Goal: Ask a question: Seek information or help from site administrators or community

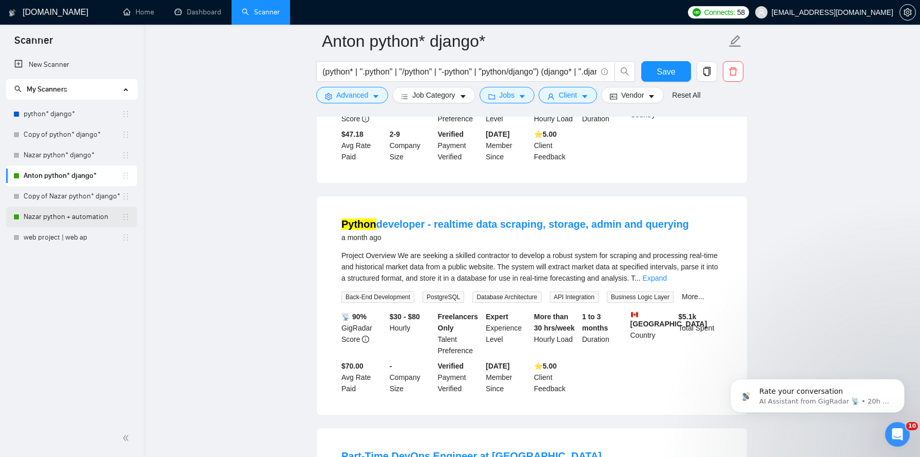
scroll to position [2, 0]
click at [62, 220] on link "Nazar python + automation" at bounding box center [73, 216] width 98 height 21
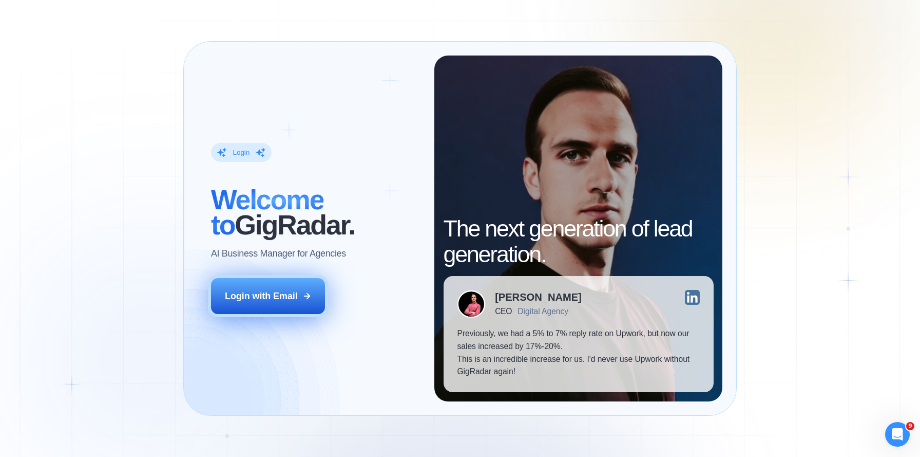
click at [312, 298] on button "Login with Email" at bounding box center [268, 295] width 114 height 35
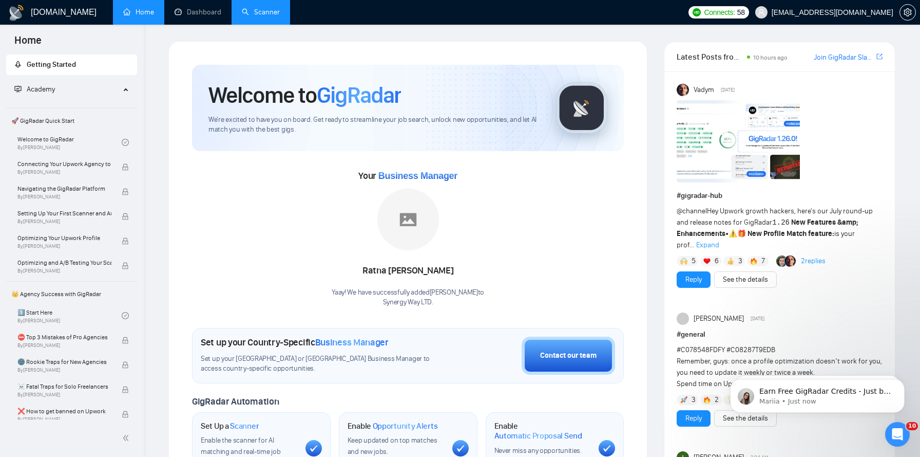
click at [264, 14] on link "Scanner" at bounding box center [261, 12] width 38 height 9
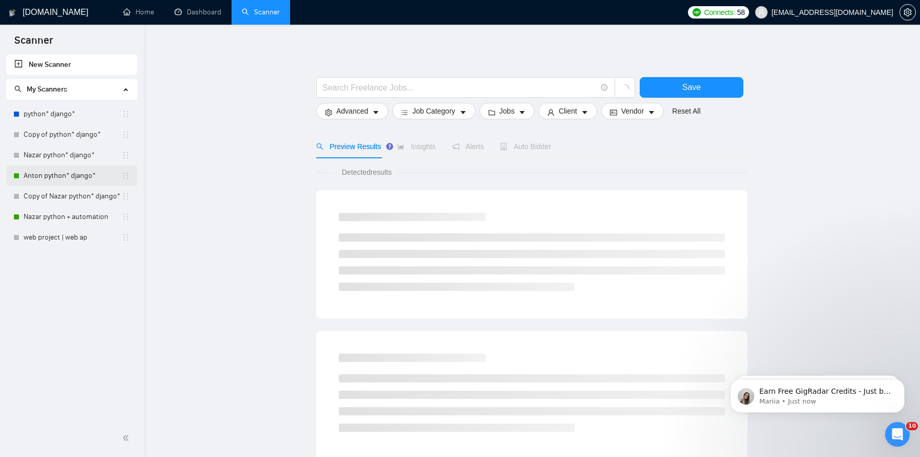
click at [72, 179] on link "Anton python* django*" at bounding box center [73, 175] width 98 height 21
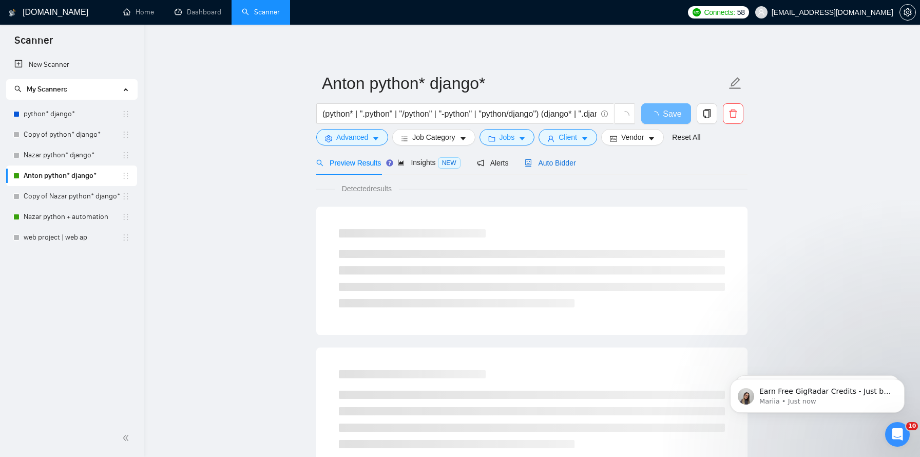
click at [561, 163] on span "Auto Bidder" at bounding box center [550, 163] width 51 height 8
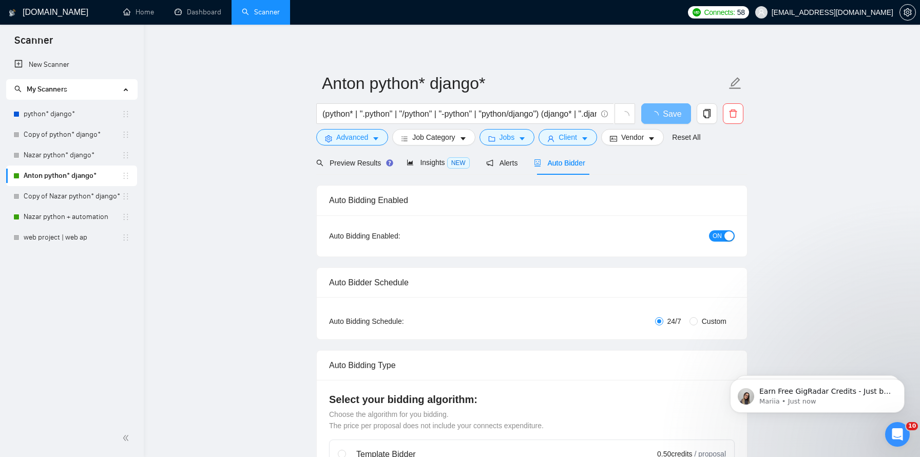
checkbox input "true"
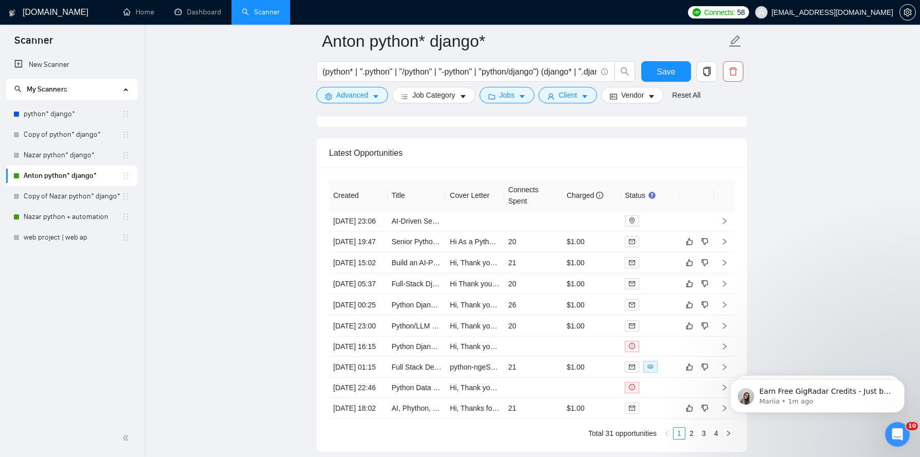
scroll to position [2649, 0]
click at [430, 227] on link "AI-Driven Senior Full Stack Engineer with Lovable | Cursor | N8N experience" at bounding box center [514, 222] width 244 height 8
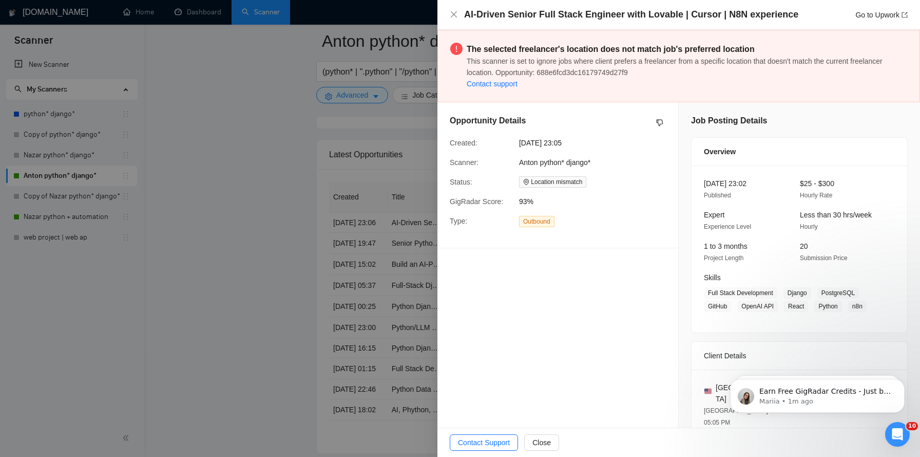
click at [358, 150] on div at bounding box center [460, 228] width 920 height 457
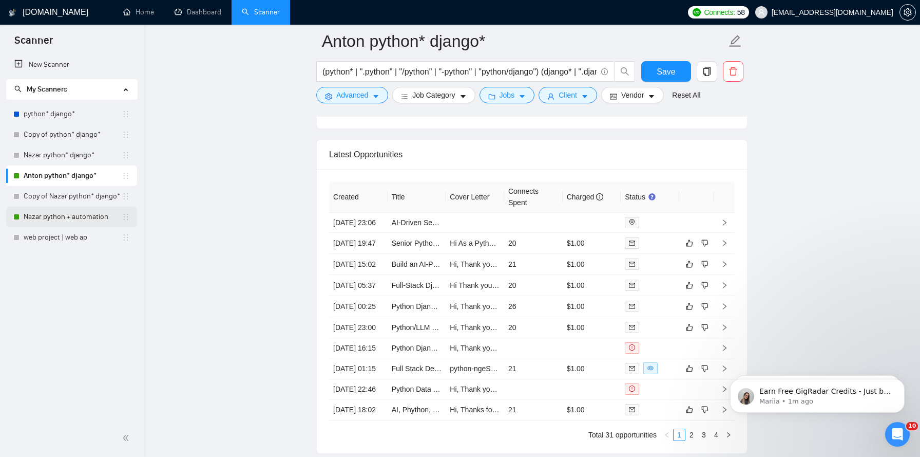
click at [44, 217] on link "Nazar python + automation" at bounding box center [73, 216] width 98 height 21
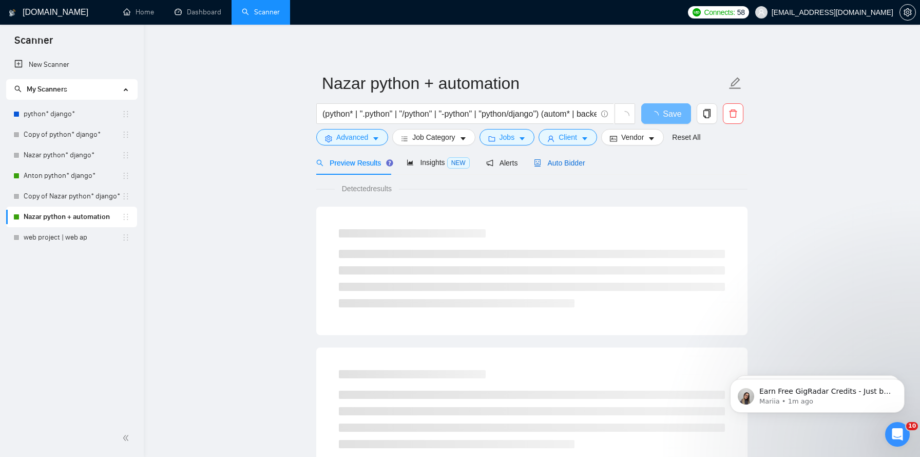
click at [579, 163] on span "Auto Bidder" at bounding box center [559, 163] width 51 height 8
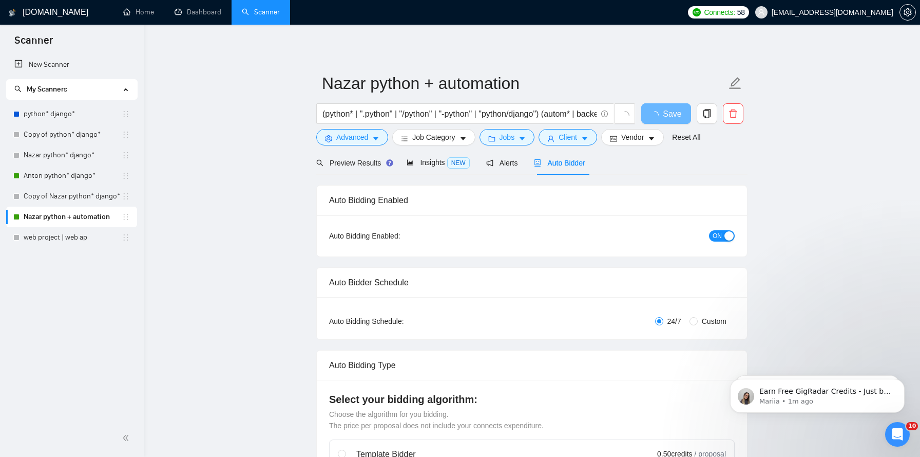
checkbox input "true"
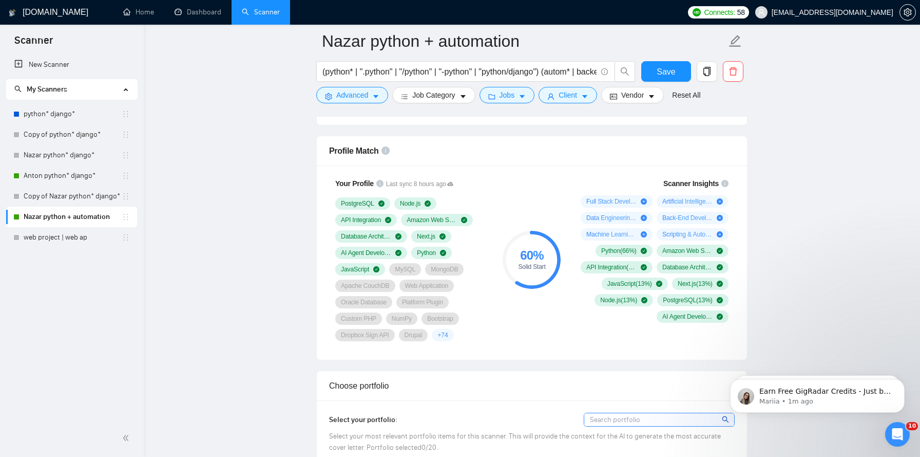
scroll to position [649, 0]
click at [812, 393] on p "Earn Free GigRadar Credits - Just by Sharing Your Story! 💬 Want more credits fo…" at bounding box center [826, 391] width 133 height 10
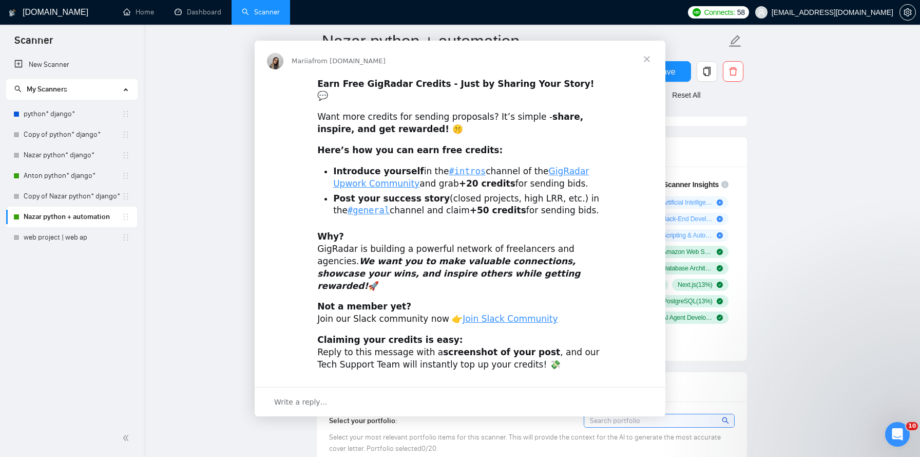
scroll to position [0, 0]
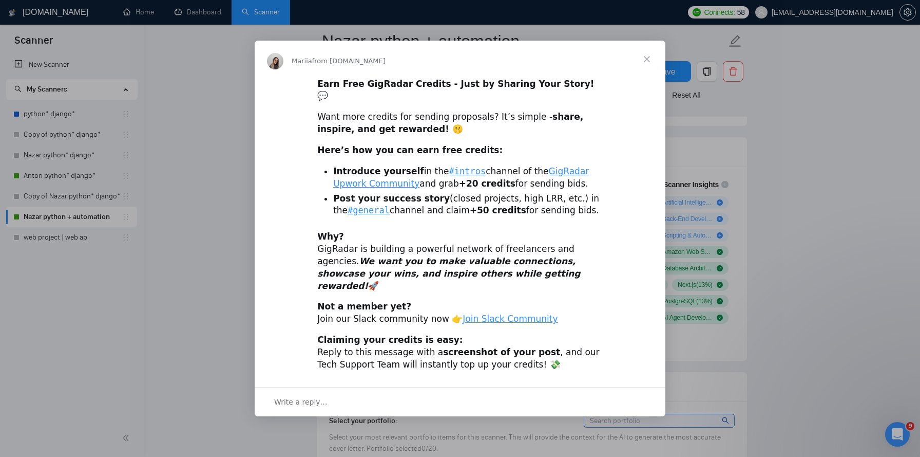
click at [646, 70] on span "Close" at bounding box center [647, 59] width 37 height 37
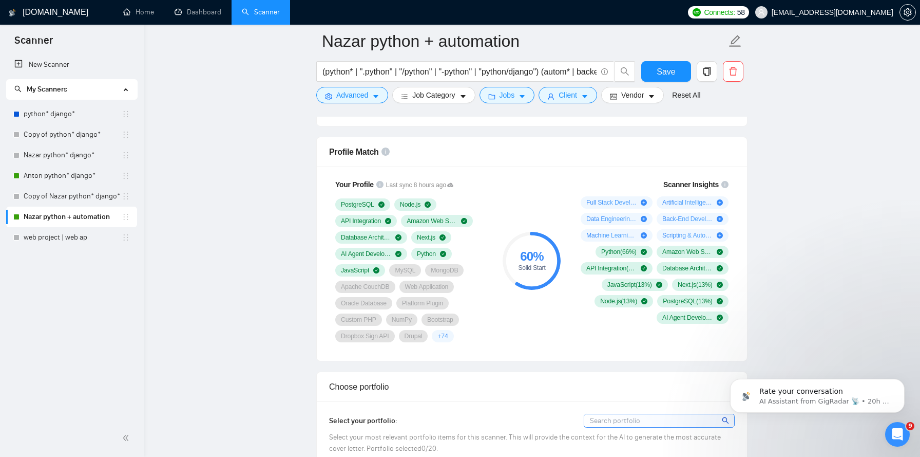
click at [898, 432] on icon "Open Intercom Messenger" at bounding box center [898, 434] width 17 height 17
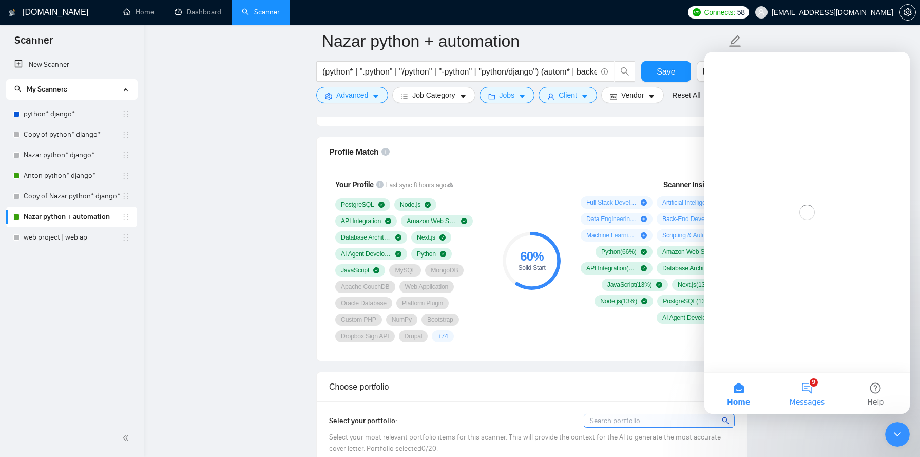
click at [812, 388] on button "9 Messages" at bounding box center [807, 392] width 68 height 41
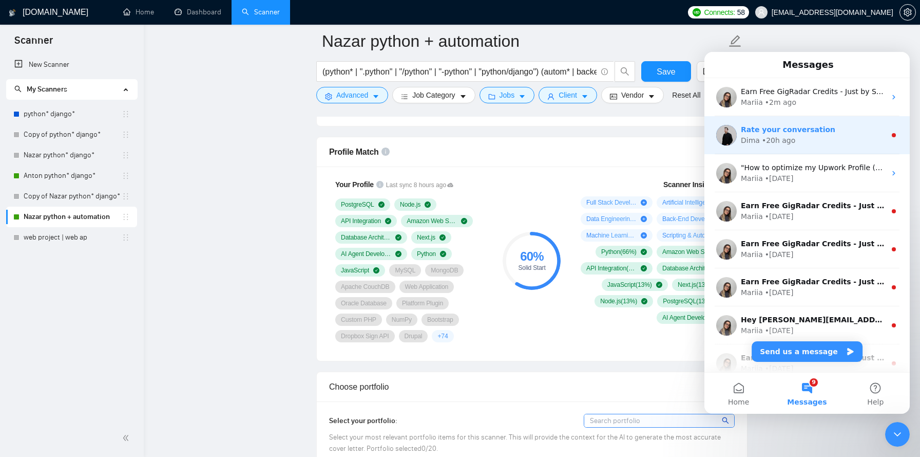
click at [823, 134] on div "Rate your conversation" at bounding box center [813, 129] width 145 height 11
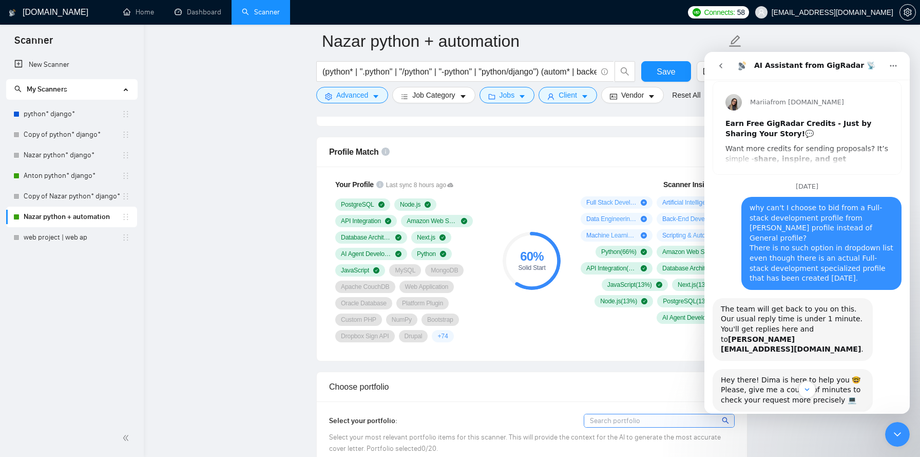
scroll to position [435, 0]
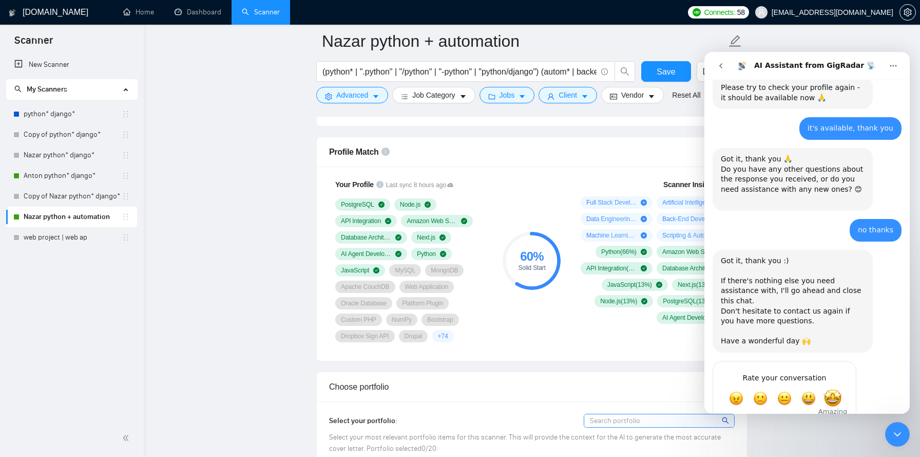
click at [833, 389] on span "Amazing" at bounding box center [833, 398] width 18 height 18
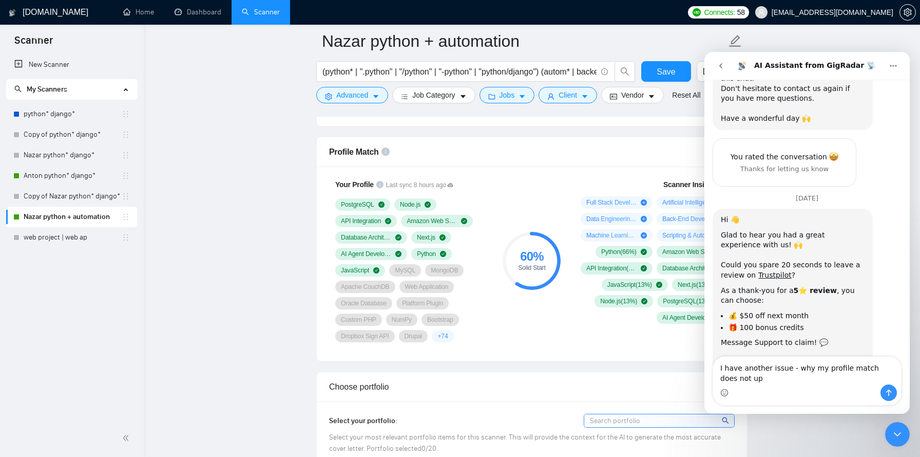
scroll to position [668, 0]
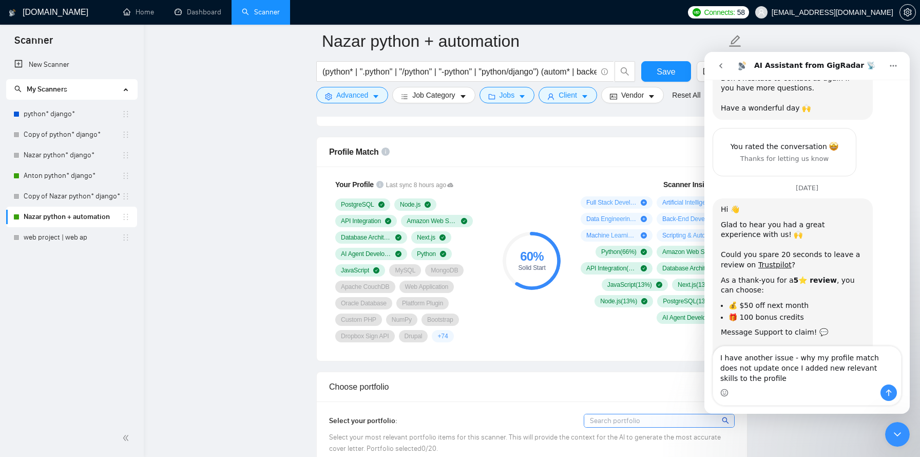
type textarea "I have another issue - why my profile match does not update once I added new re…"
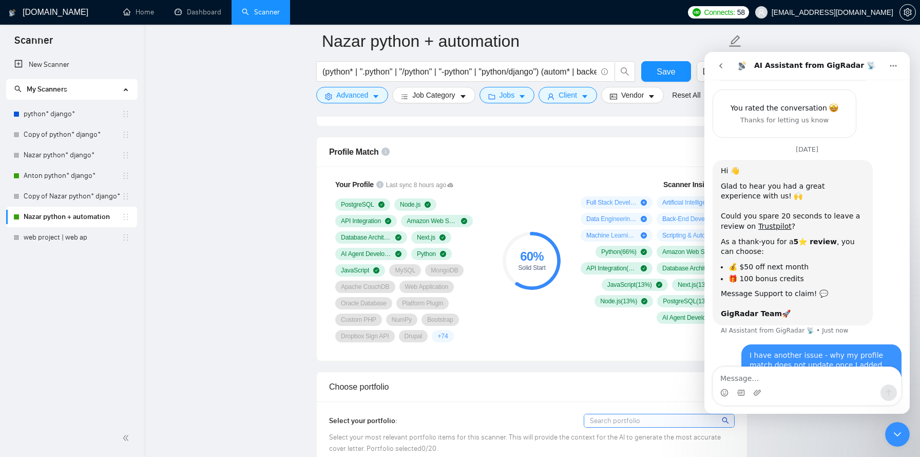
scroll to position [708, 0]
drag, startPoint x: 846, startPoint y: 344, endPoint x: 747, endPoint y: 322, distance: 102.2
click at [747, 342] on div "I have another issue - why my profile match does not update once I added new re…" at bounding box center [822, 363] width 160 height 43
copy div "I have another issue - why my profile match does not update once I added new re…"
click at [724, 342] on div "I have another issue - why my profile match does not update once I added new re…" at bounding box center [807, 369] width 189 height 55
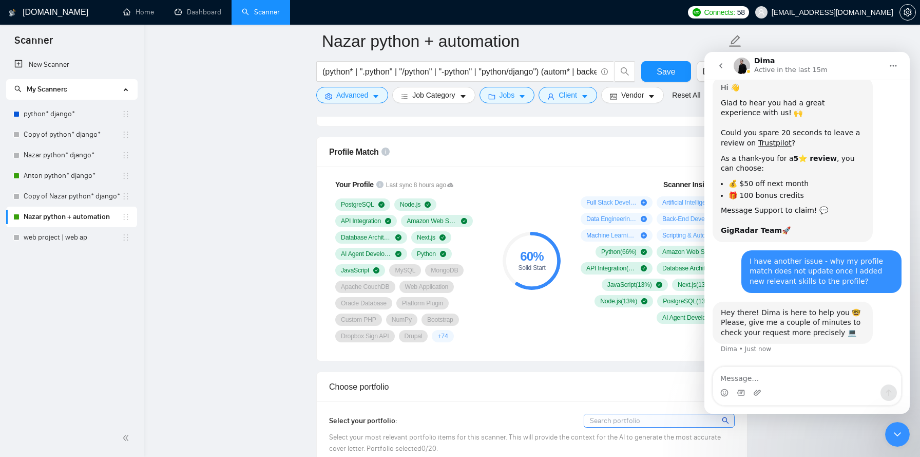
scroll to position [798, 0]
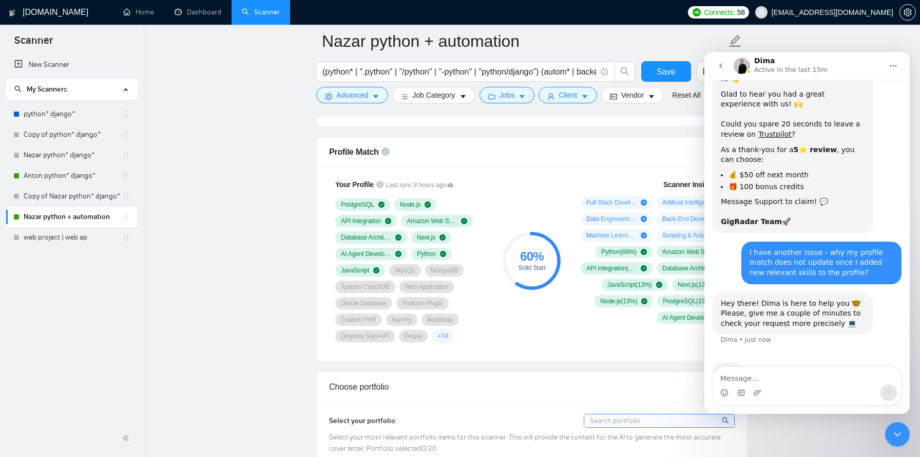
click at [840, 319] on div "Hey there! Dima is here to help you 🤓 Please, give me a couple of minutes to ch…" at bounding box center [807, 324] width 189 height 65
click at [793, 380] on textarea "Message…" at bounding box center [807, 375] width 188 height 17
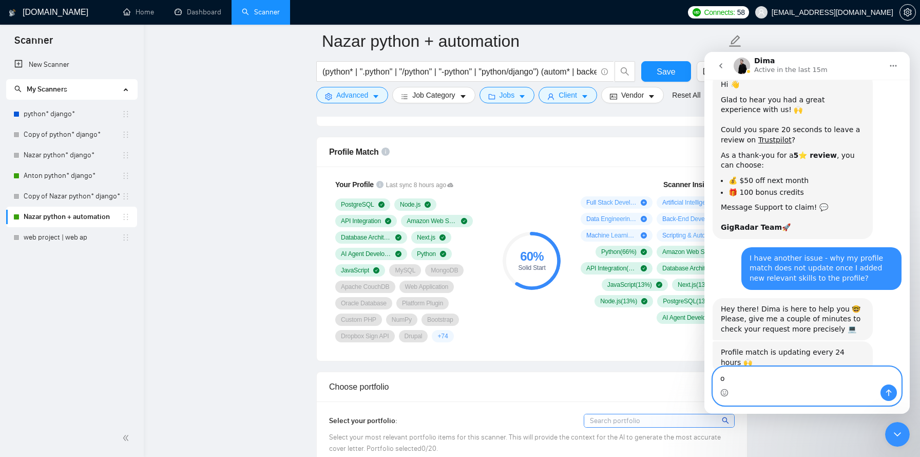
scroll to position [782, 0]
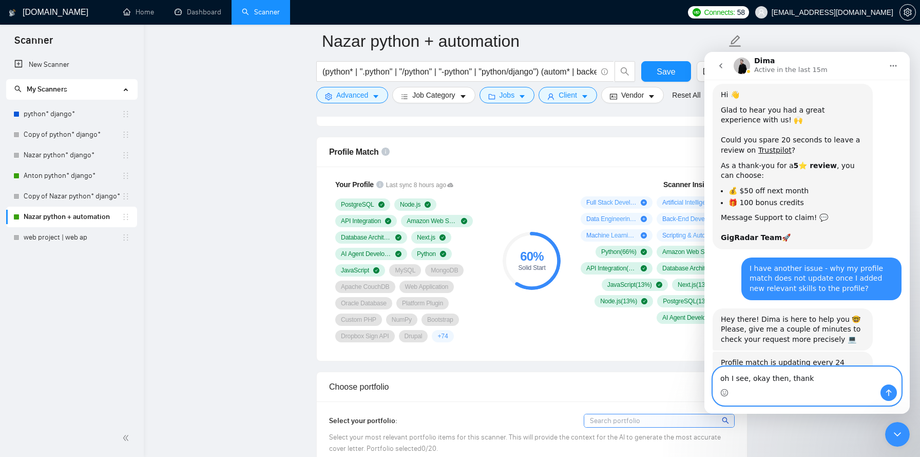
type textarea "oh I see, okay then, thanks"
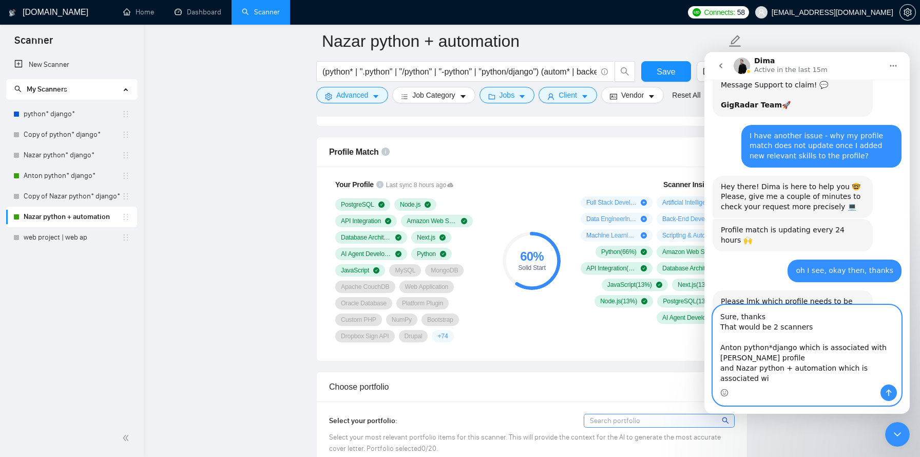
scroll to position [925, 0]
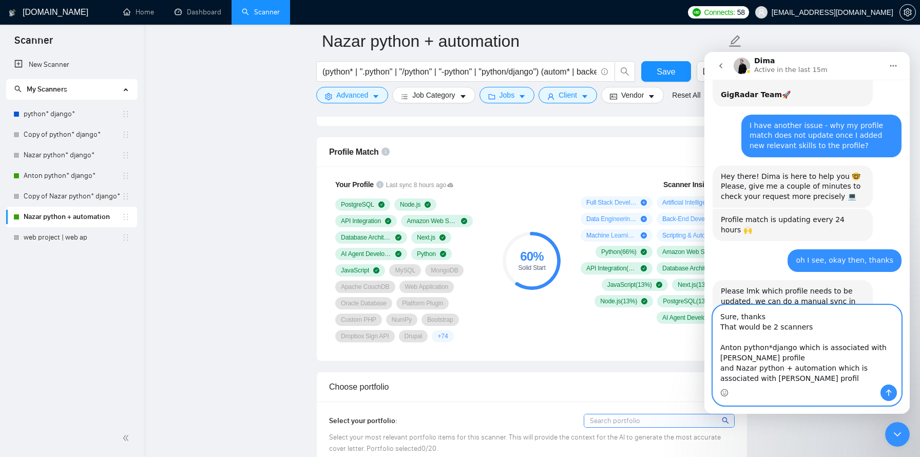
type textarea "Sure, thanks That would be 2 scanners Anton python*django which is associated w…"
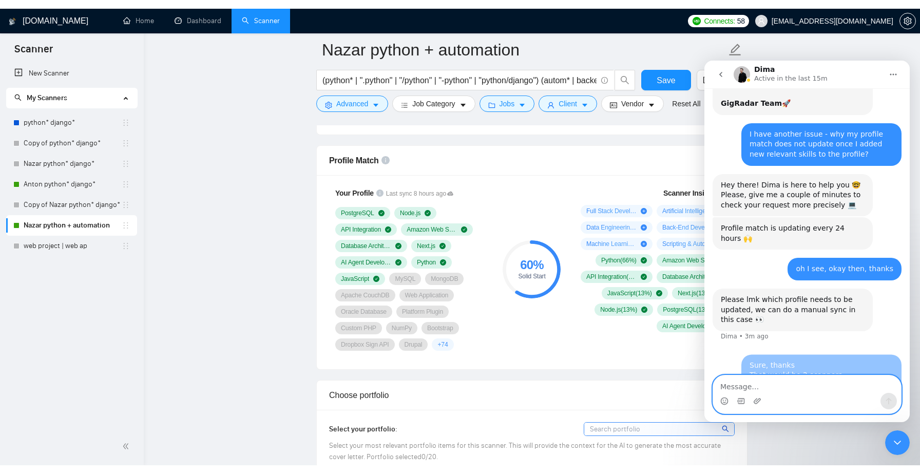
scroll to position [950, 0]
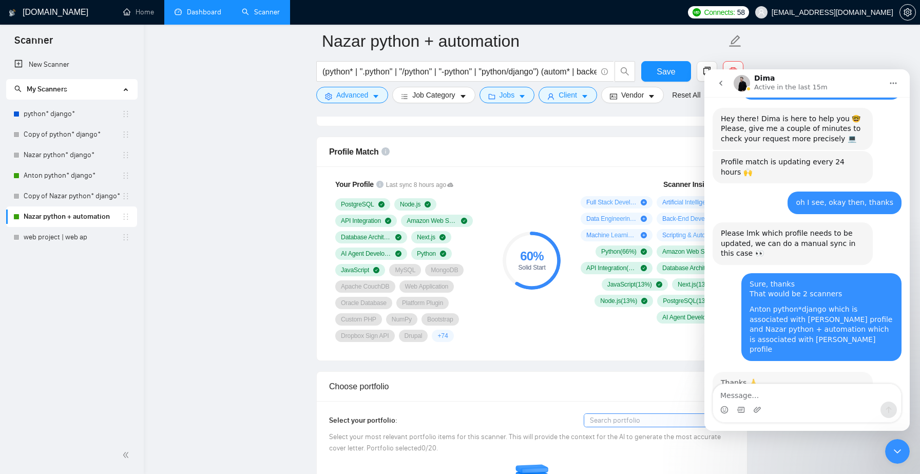
scroll to position [1001, 0]
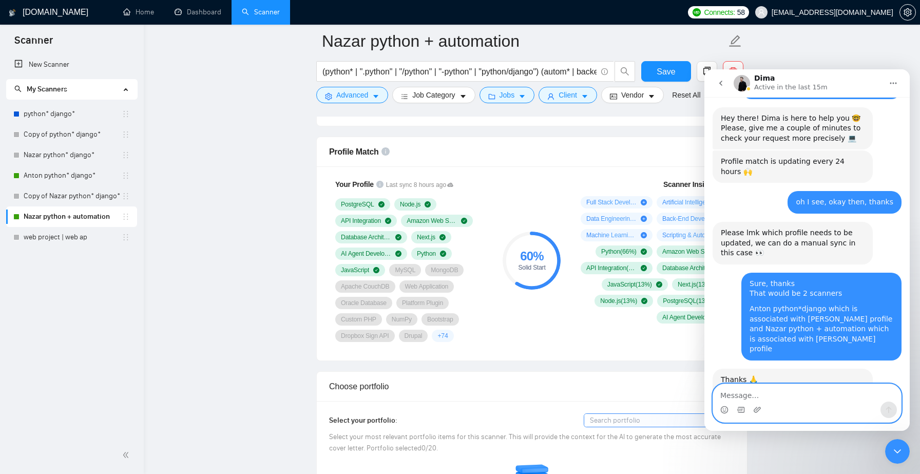
click at [781, 398] on textarea "Message…" at bounding box center [807, 392] width 188 height 17
type textarea "Great, thanks a lot"
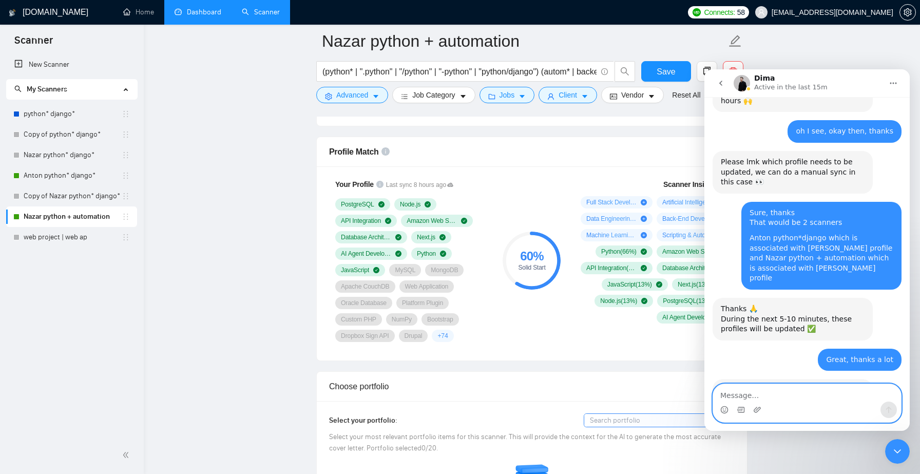
scroll to position [1071, 0]
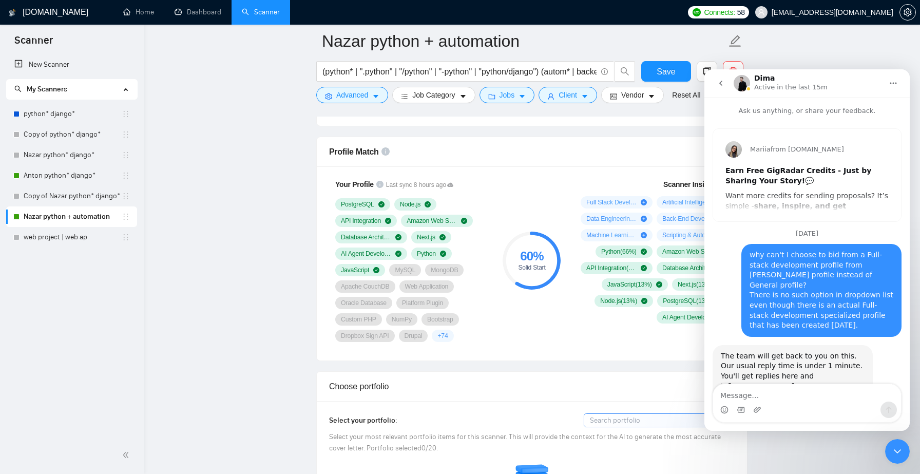
scroll to position [1071, 0]
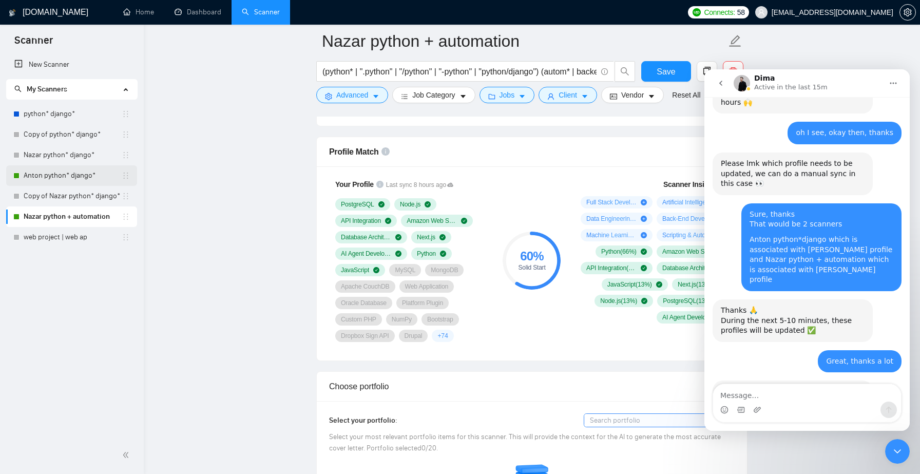
click at [63, 171] on link "Anton python* django*" at bounding box center [73, 175] width 98 height 21
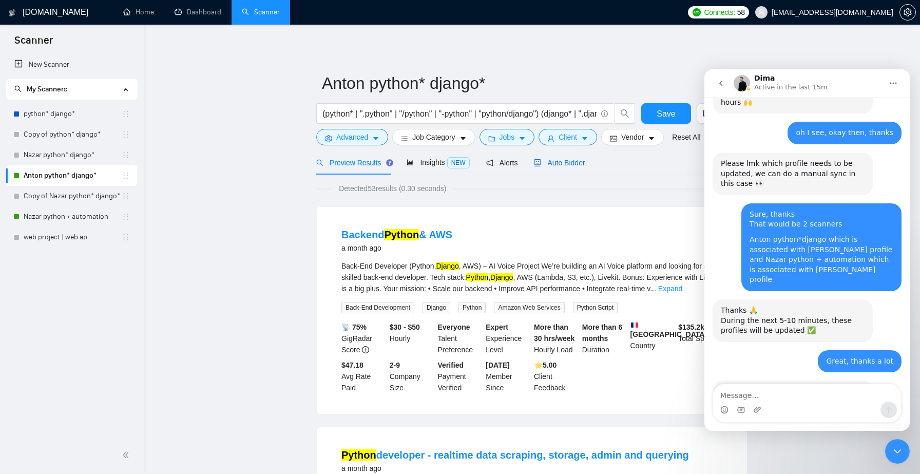
click at [579, 166] on span "Auto Bidder" at bounding box center [559, 163] width 51 height 8
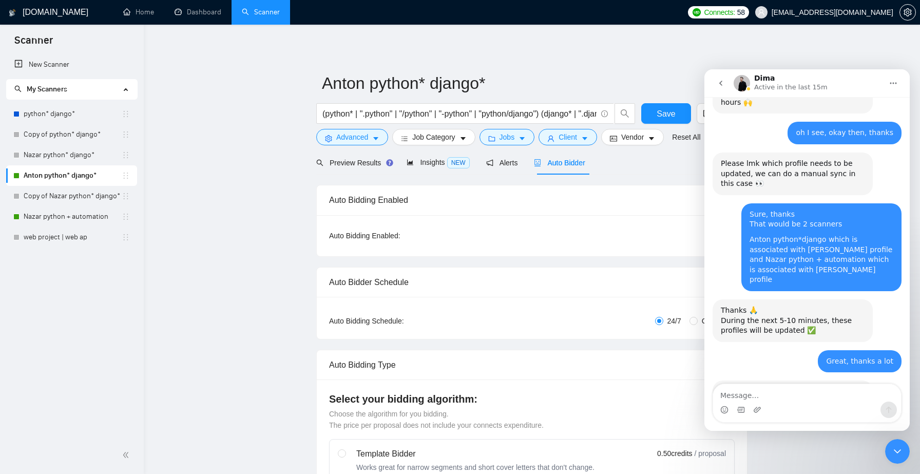
checkbox input "true"
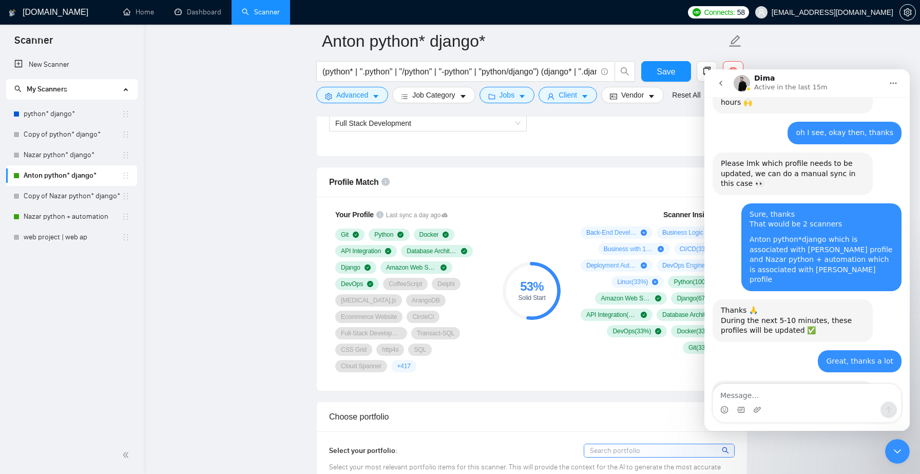
scroll to position [629, 0]
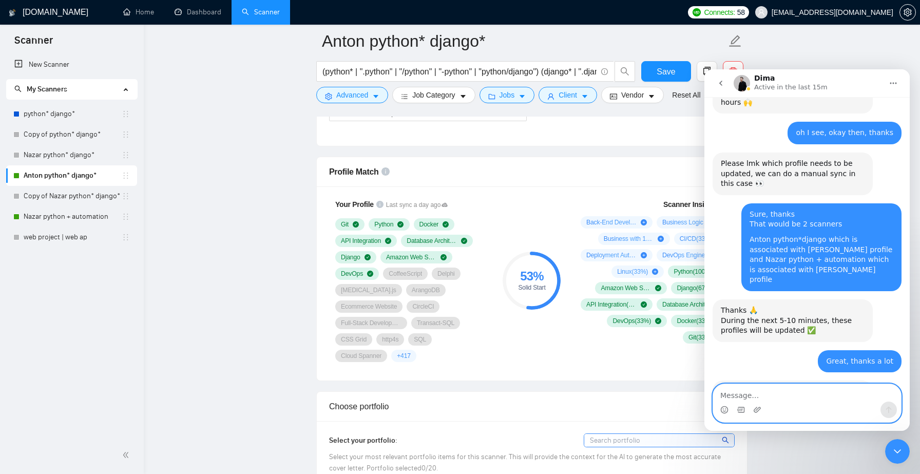
click at [761, 391] on textarea "Message…" at bounding box center [807, 392] width 188 height 17
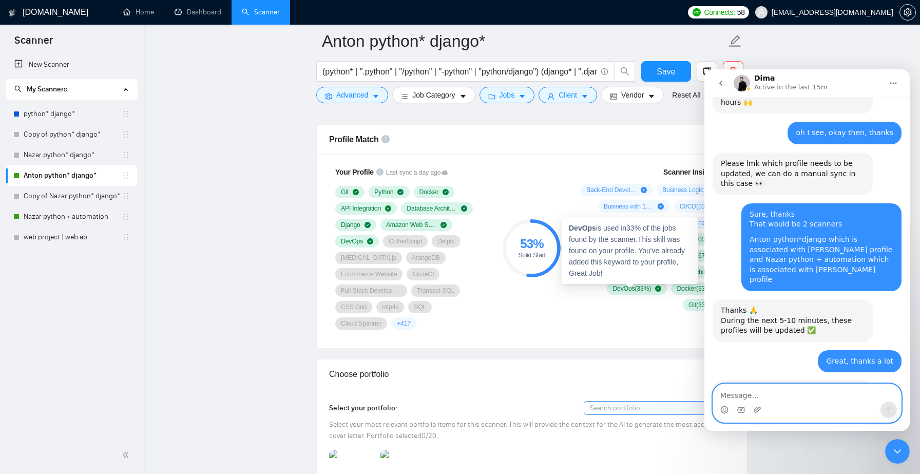
scroll to position [655, 0]
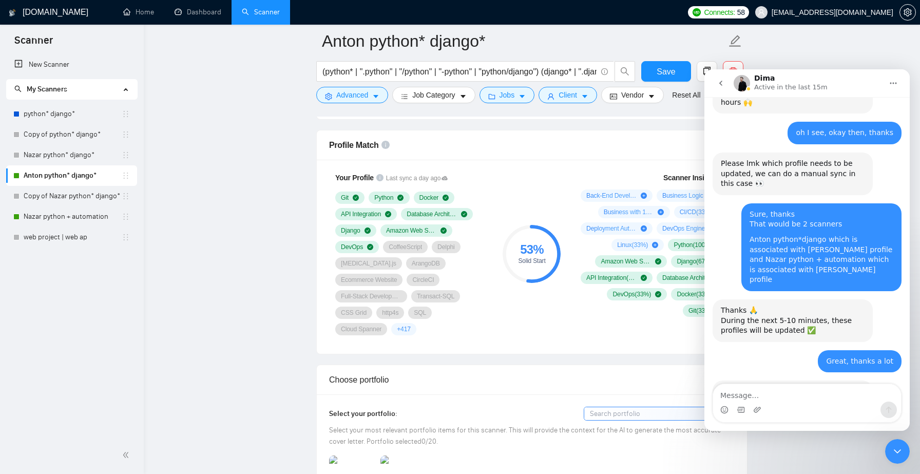
click at [819, 77] on div "Dima Active in the last 15m" at bounding box center [793, 83] width 76 height 18
click at [804, 86] on p "Active in the last 15m" at bounding box center [791, 87] width 73 height 10
click at [899, 449] on icon "Close Intercom Messenger" at bounding box center [898, 451] width 12 height 12
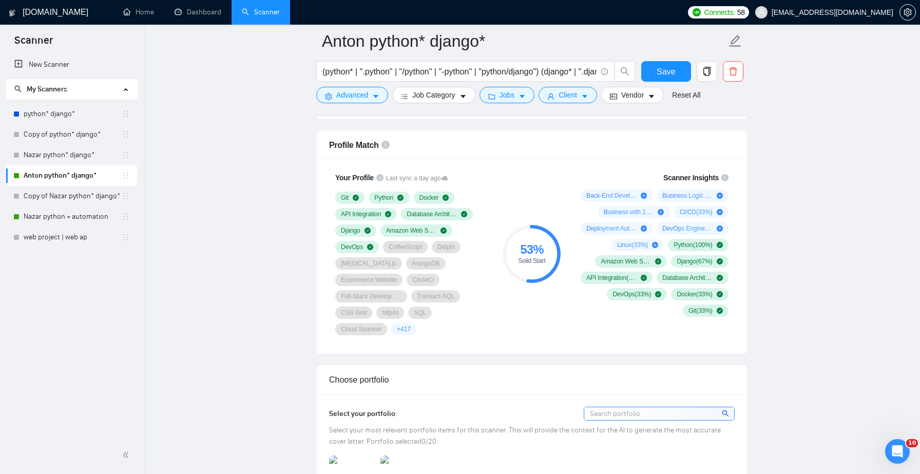
scroll to position [1071, 0]
click at [898, 449] on icon "Open Intercom Messenger" at bounding box center [897, 451] width 7 height 8
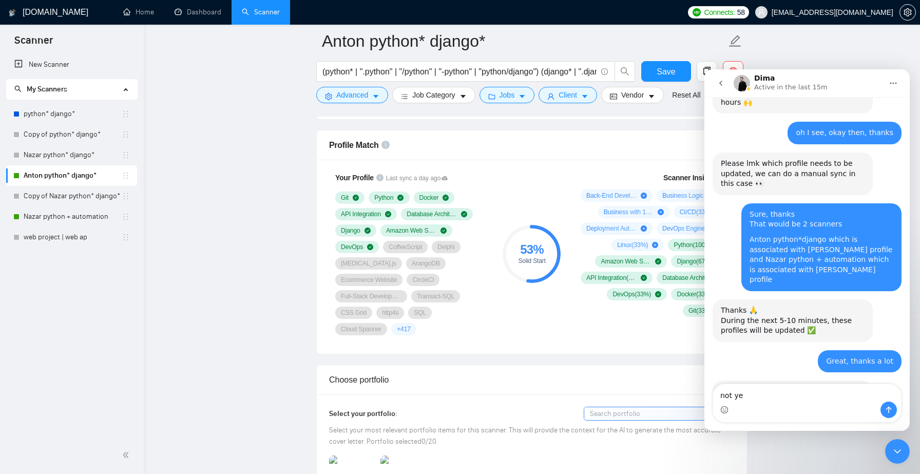
type textarea "not yet"
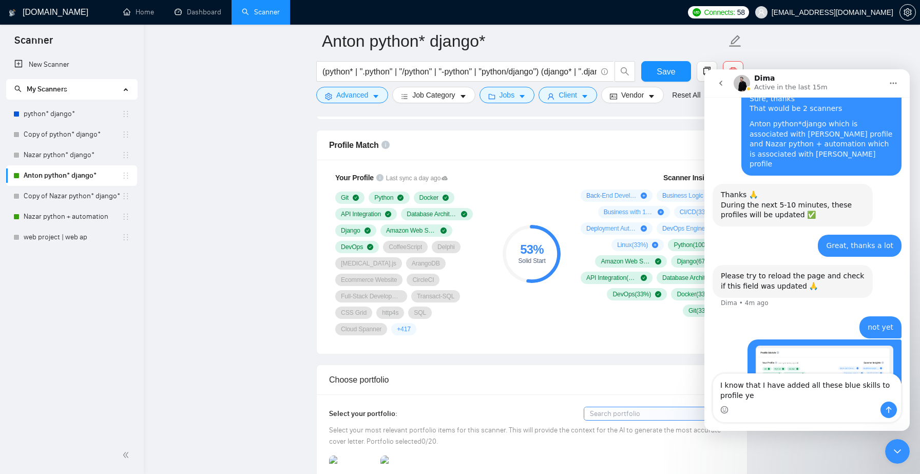
scroll to position [1197, 0]
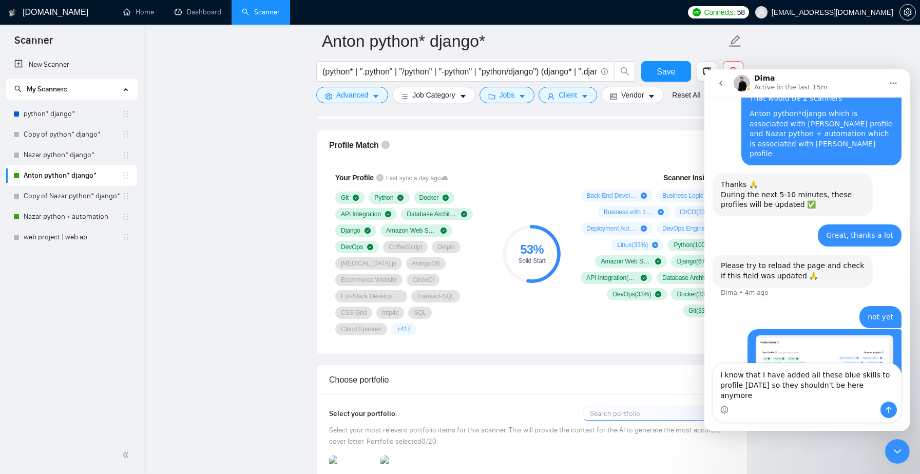
type textarea "I know that I have added all these blue skills to profile [DATE] so they should…"
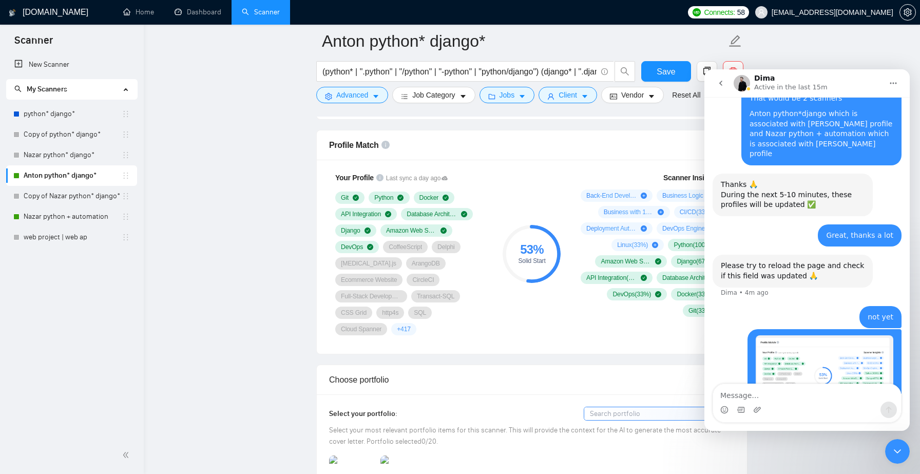
scroll to position [1231, 0]
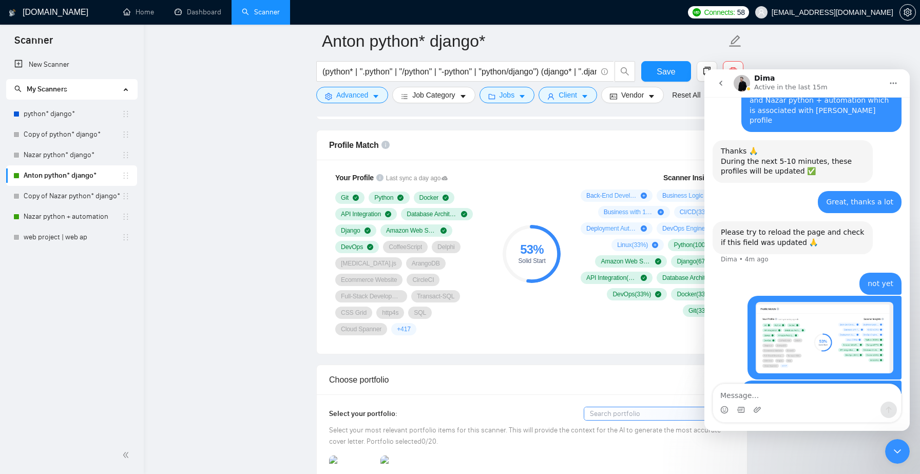
click at [893, 450] on icon "Close Intercom Messenger" at bounding box center [898, 451] width 12 height 12
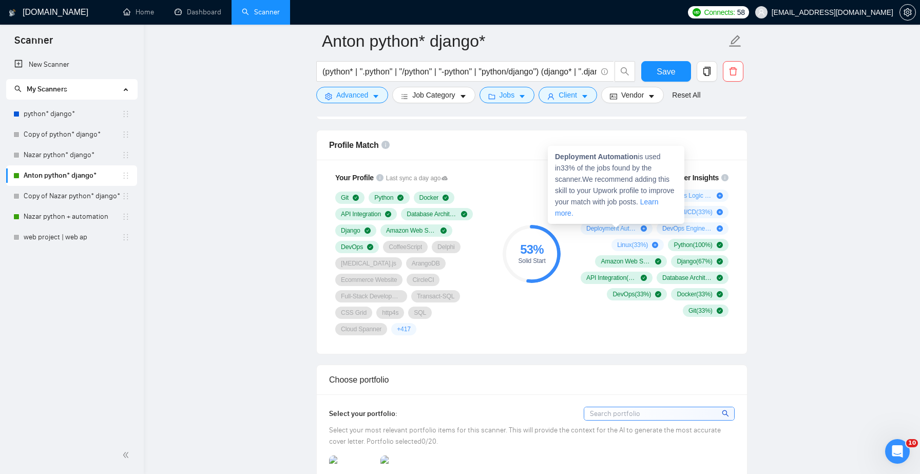
click at [614, 229] on span "Deployment Automation ( 33 %)" at bounding box center [612, 228] width 50 height 8
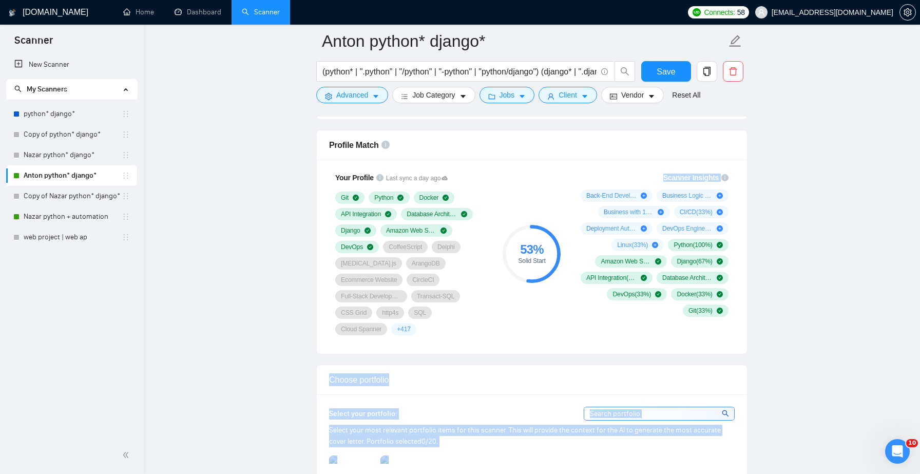
drag, startPoint x: 640, startPoint y: 157, endPoint x: 583, endPoint y: 164, distance: 57.5
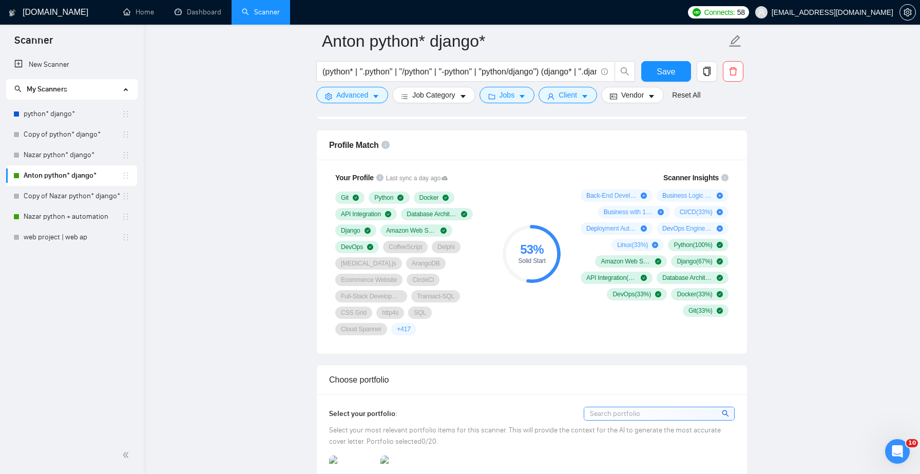
click at [578, 164] on div "Your Profile Last sync a day ago Git Python Docker API Integration Database Arc…" at bounding box center [532, 257] width 430 height 194
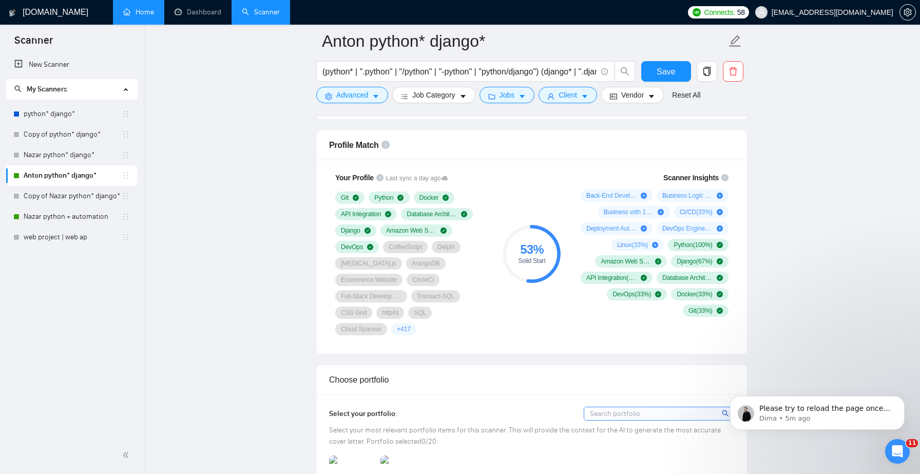
scroll to position [1587, 0]
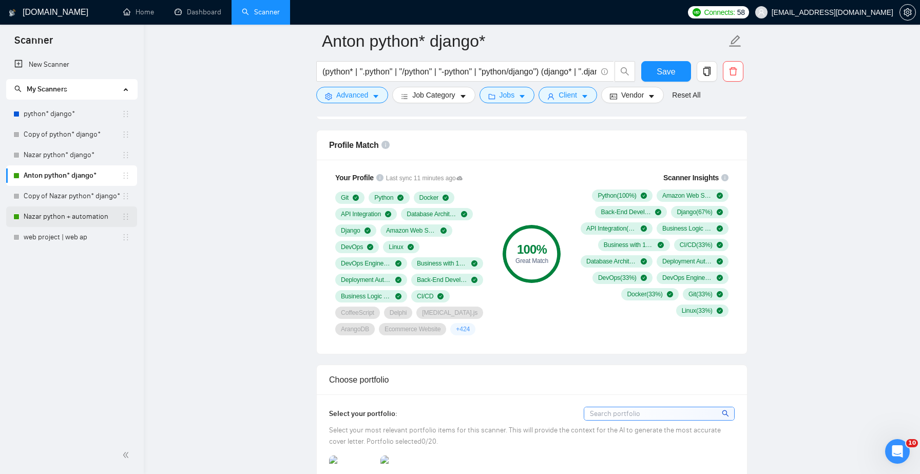
click at [74, 218] on link "Nazar python + automation" at bounding box center [73, 216] width 98 height 21
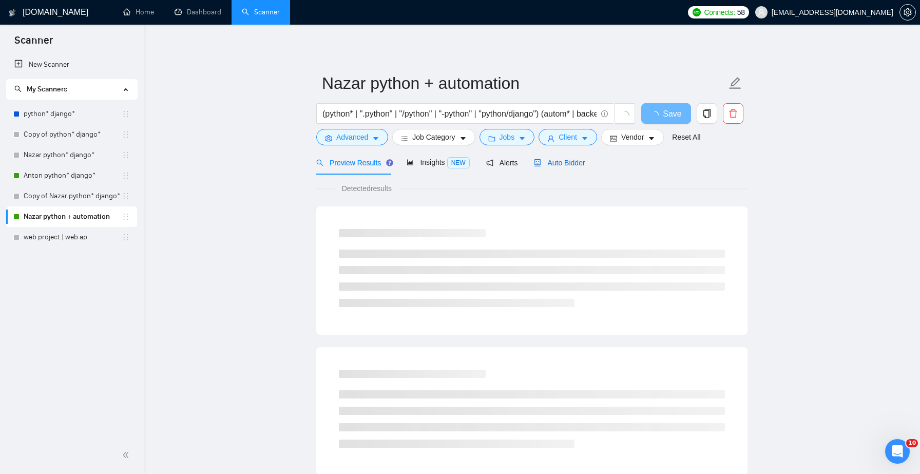
click at [567, 161] on span "Auto Bidder" at bounding box center [559, 163] width 51 height 8
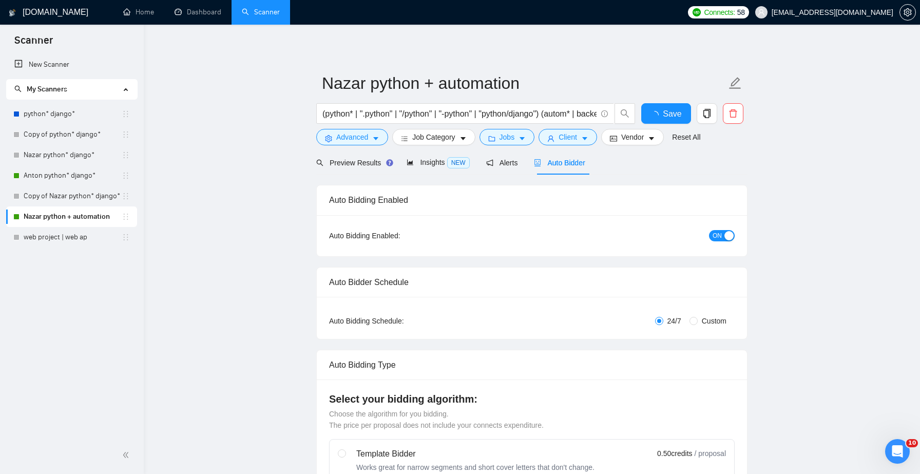
checkbox input "true"
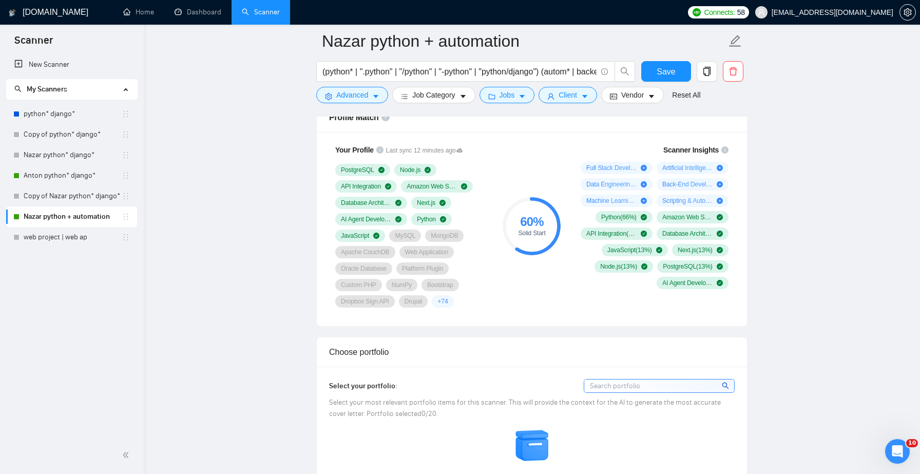
scroll to position [676, 0]
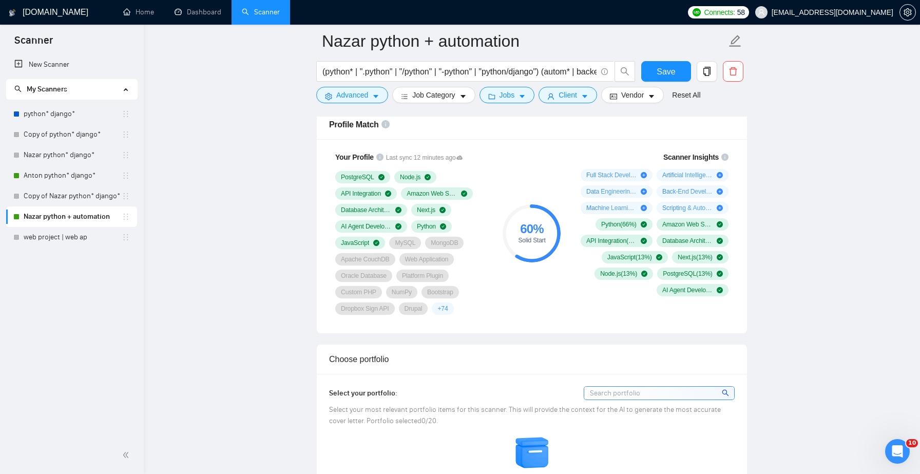
click at [894, 444] on icon "Open Intercom Messenger" at bounding box center [898, 451] width 17 height 17
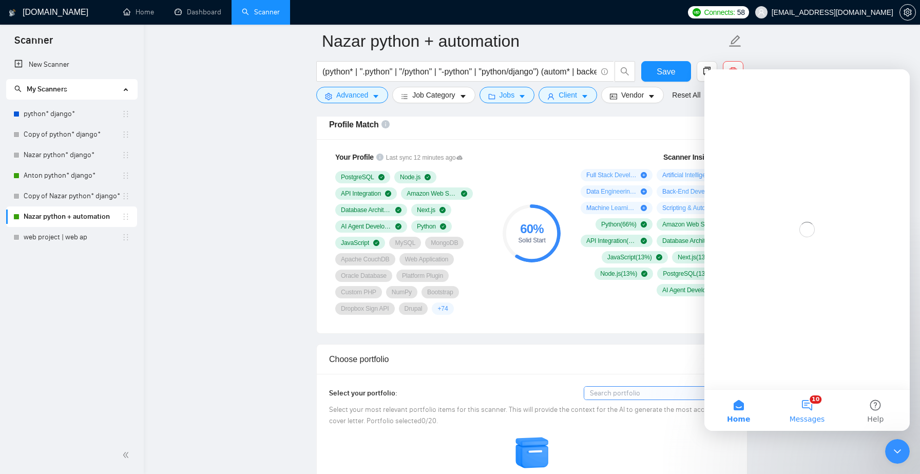
scroll to position [0, 0]
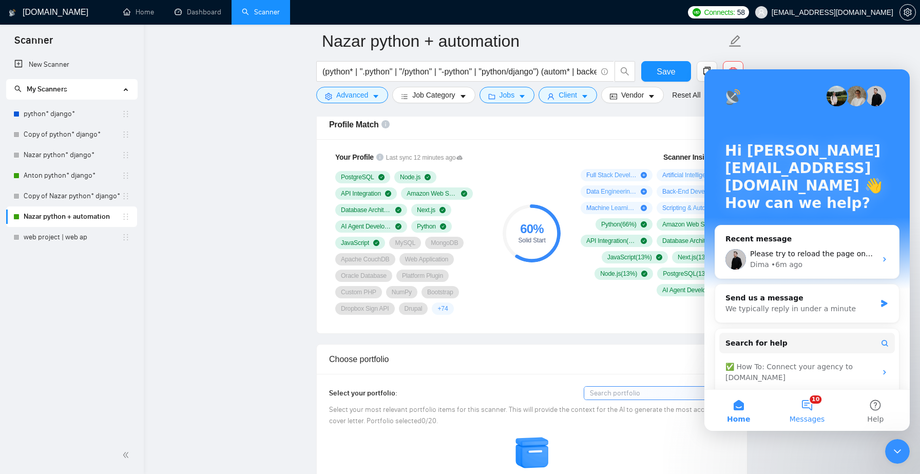
click at [807, 402] on button "10 Messages" at bounding box center [807, 410] width 68 height 41
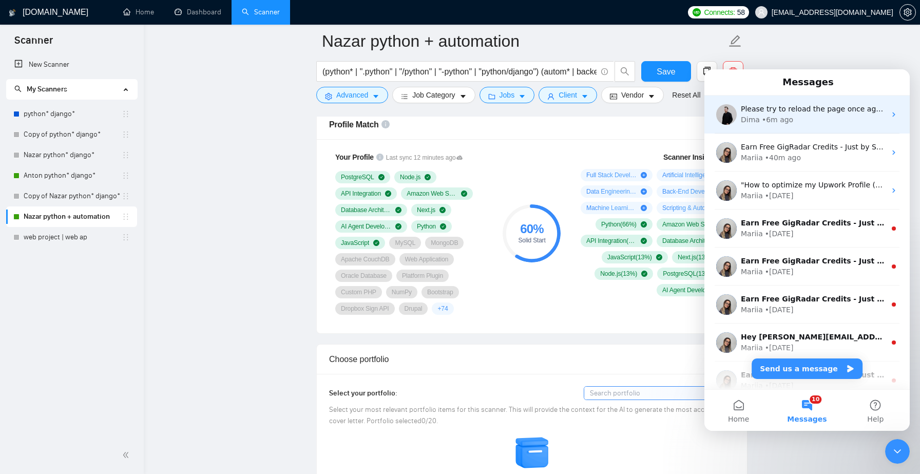
click at [794, 122] on div "Dima • 6m ago" at bounding box center [813, 120] width 145 height 11
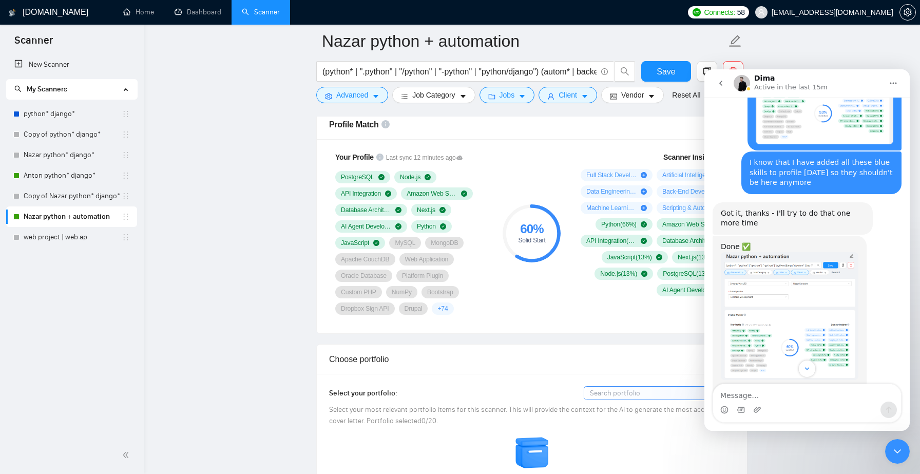
scroll to position [1587, 0]
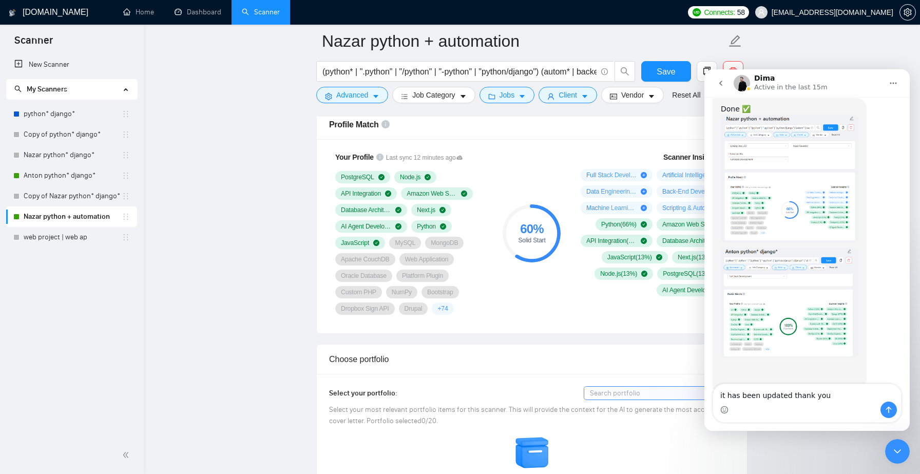
type textarea "it has been updated thank you!"
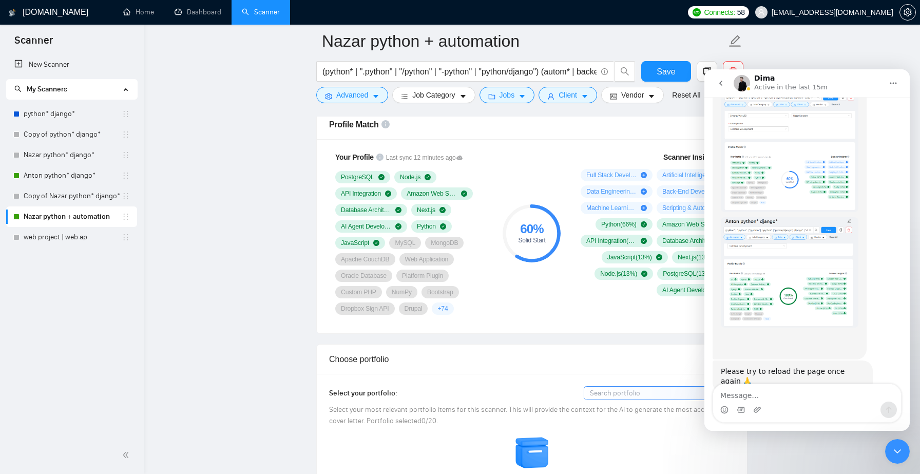
click at [837, 80] on div "Dima Active in the last 15m" at bounding box center [808, 83] width 149 height 18
click at [62, 177] on link "Anton python* django*" at bounding box center [73, 175] width 98 height 21
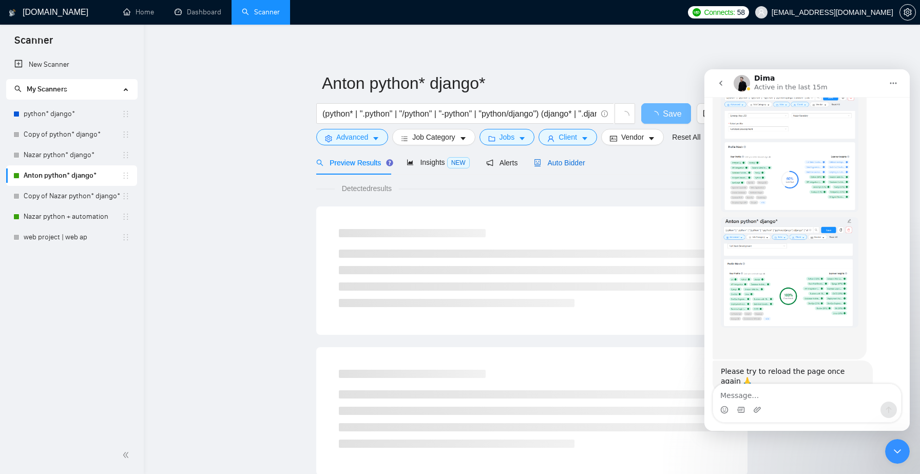
click at [577, 165] on span "Auto Bidder" at bounding box center [559, 163] width 51 height 8
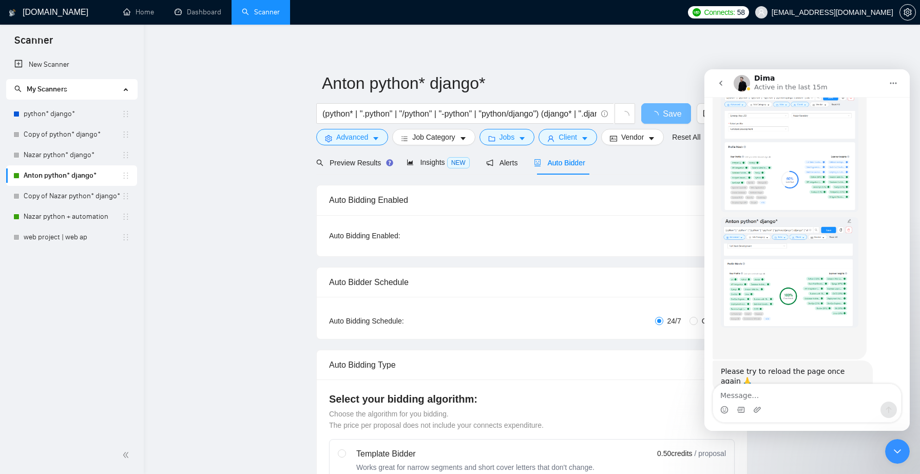
checkbox input "true"
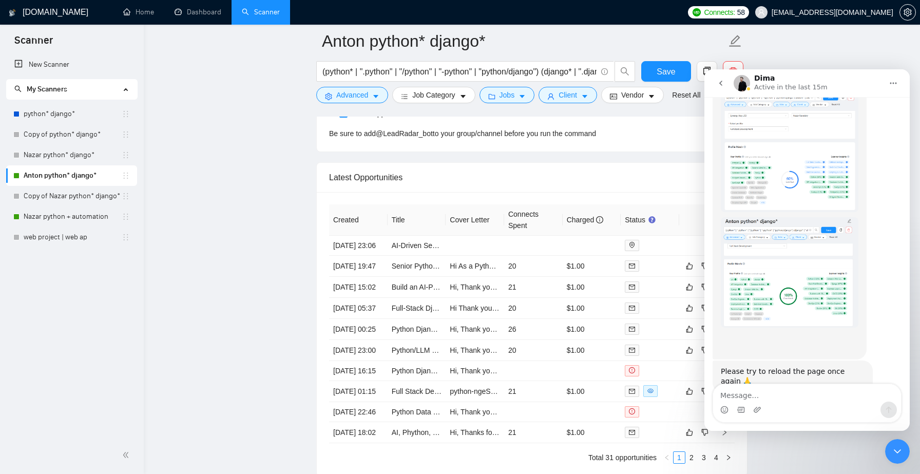
scroll to position [1657, 0]
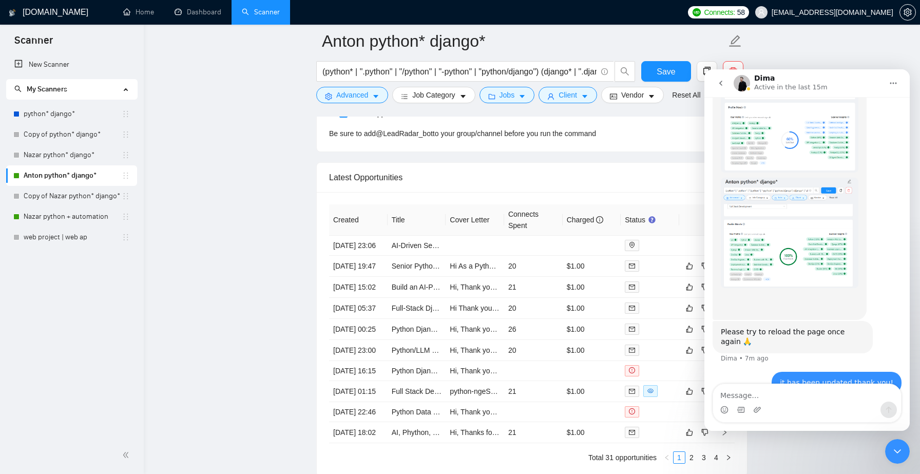
click at [896, 454] on icon "Close Intercom Messenger" at bounding box center [898, 451] width 12 height 12
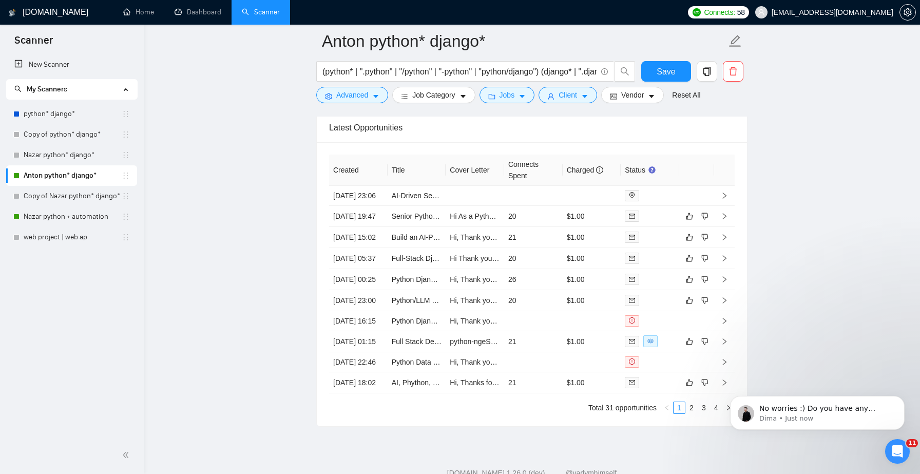
scroll to position [1688, 0]
click at [899, 457] on icon "Open Intercom Messenger" at bounding box center [898, 451] width 17 height 17
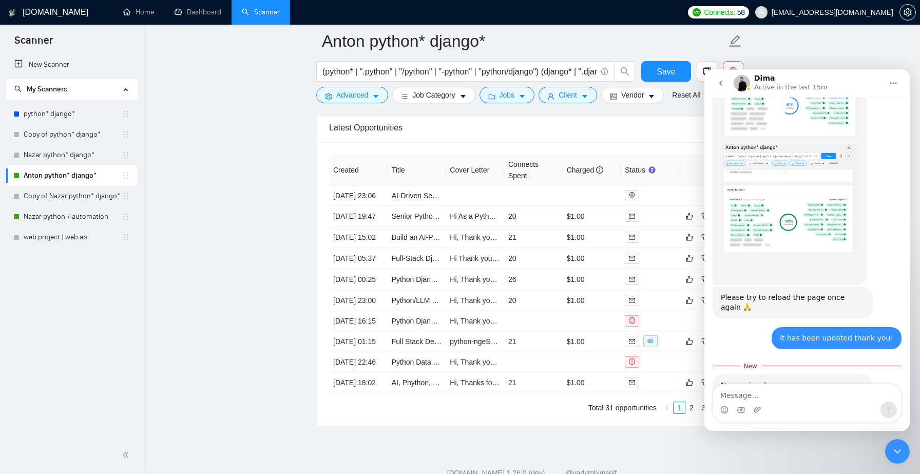
scroll to position [1705, 0]
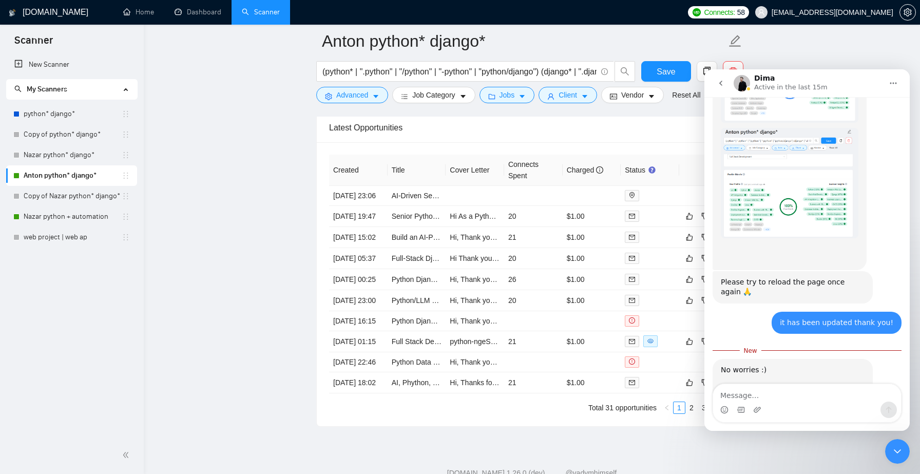
click at [784, 394] on textarea "Message…" at bounding box center [807, 392] width 188 height 17
type textarea "Yes, actually:)"
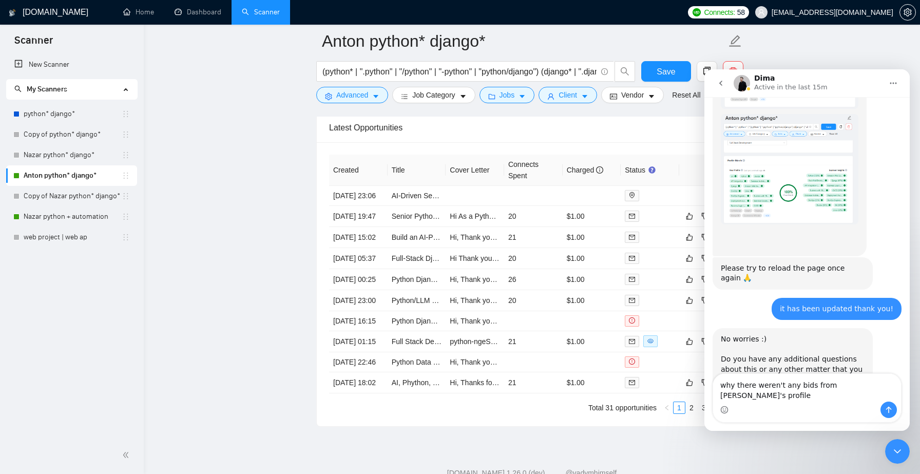
click at [839, 399] on textarea "why there weren't any bids from [PERSON_NAME]'s profile" at bounding box center [807, 388] width 188 height 28
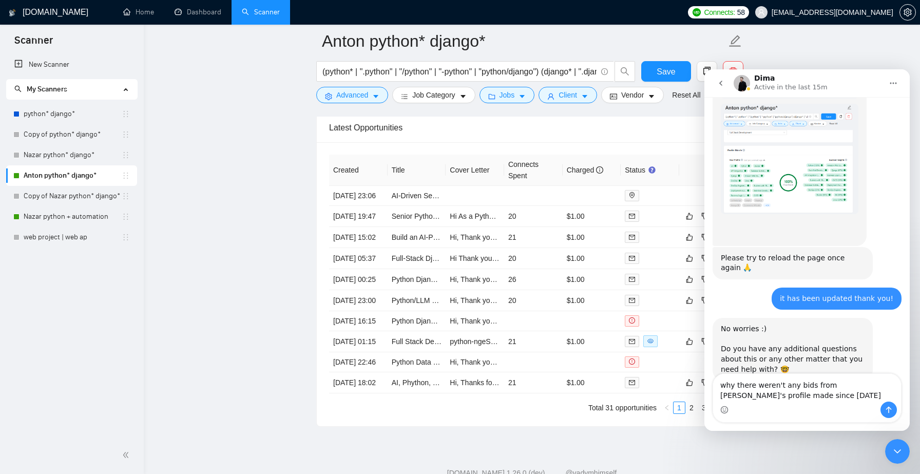
type textarea "why there weren't any bids from [PERSON_NAME]'s profile made since [DATE]?"
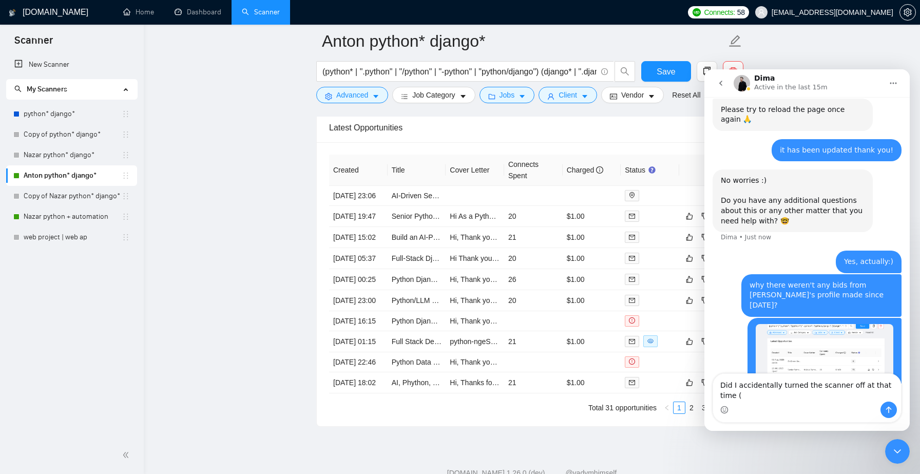
scroll to position [1888, 0]
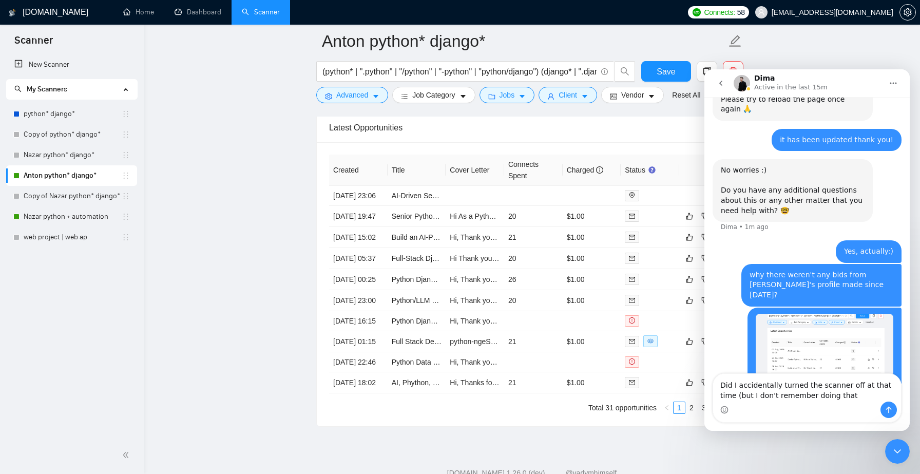
type textarea "Did I accidentally turned the scanner off at that time (but I don't remember do…"
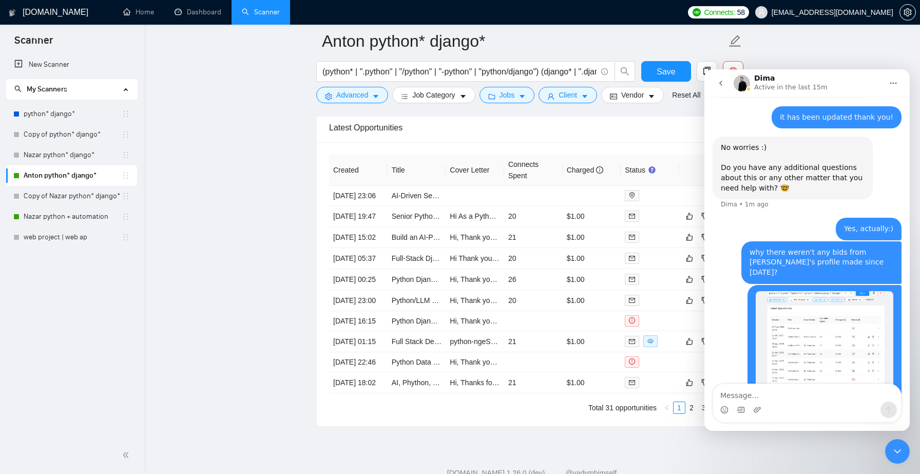
scroll to position [1911, 0]
type textarea "?"
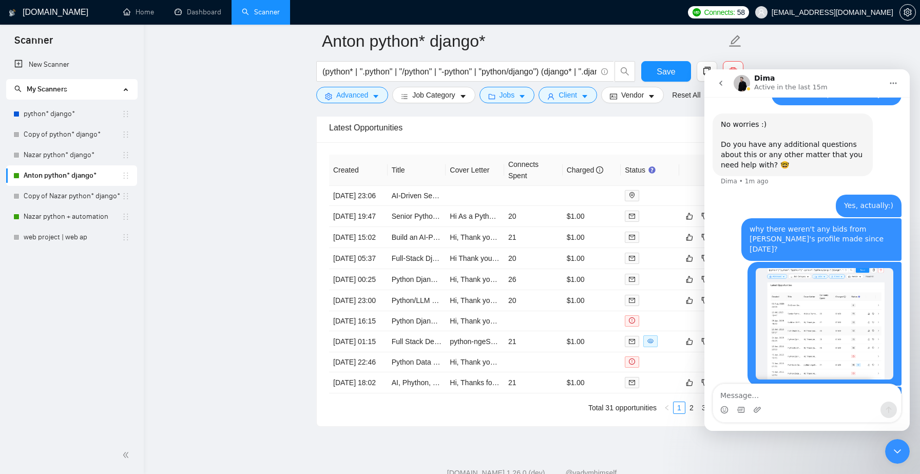
scroll to position [1934, 0]
click at [73, 218] on link "Nazar python + automation" at bounding box center [73, 216] width 98 height 21
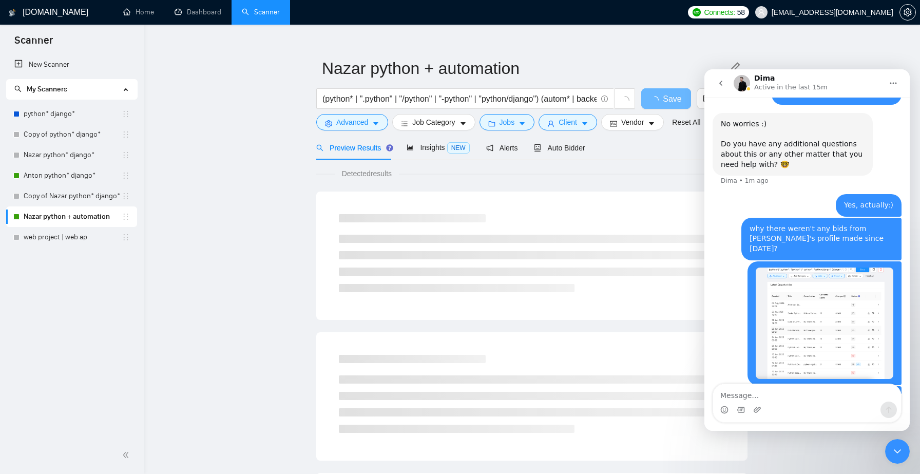
scroll to position [16, 0]
click at [574, 148] on span "Auto Bidder" at bounding box center [559, 147] width 51 height 8
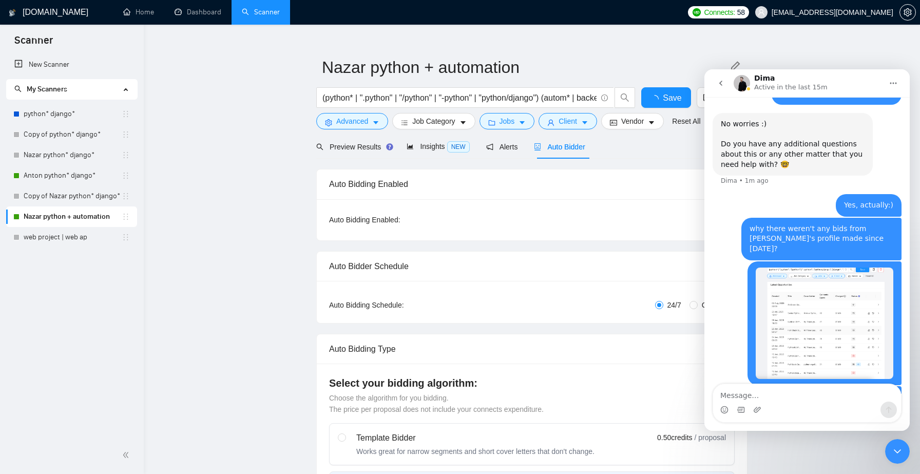
checkbox input "true"
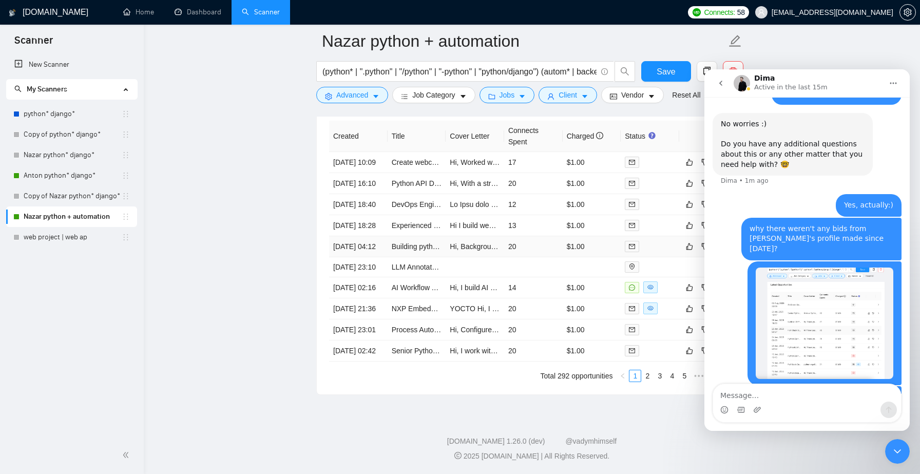
scroll to position [2811, 0]
click at [74, 180] on link "Anton python* django*" at bounding box center [73, 175] width 98 height 21
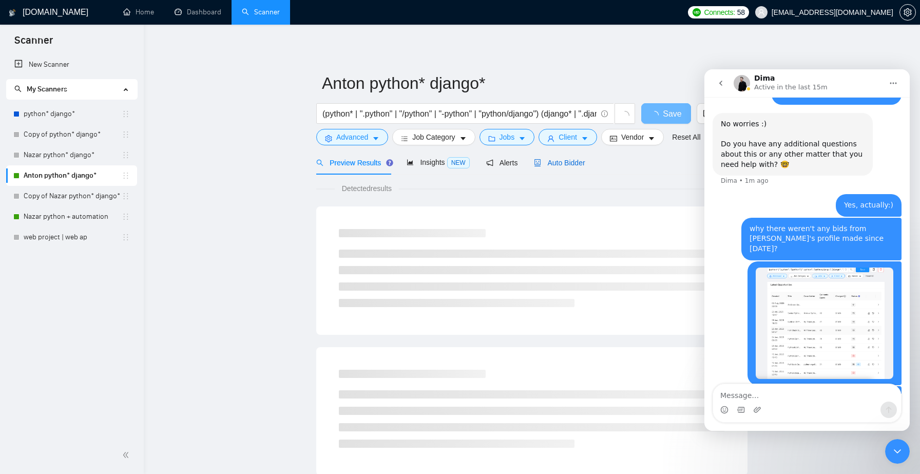
click at [572, 165] on span "Auto Bidder" at bounding box center [559, 163] width 51 height 8
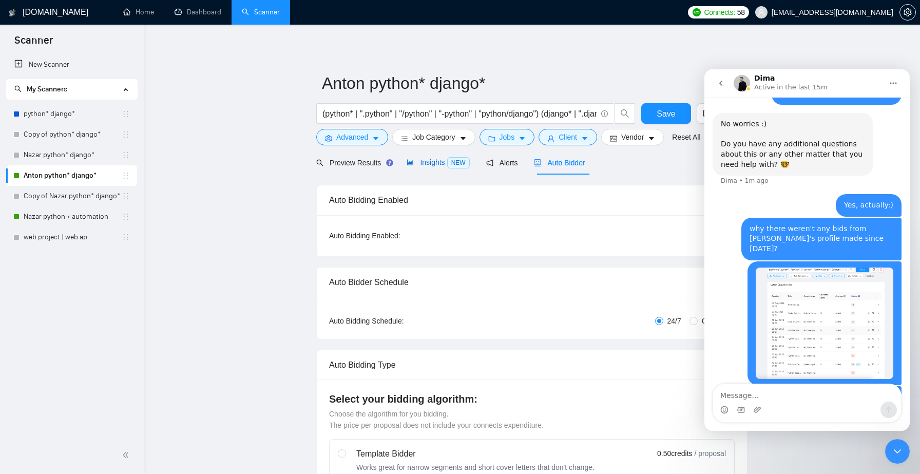
click at [449, 164] on span "NEW" at bounding box center [458, 162] width 23 height 11
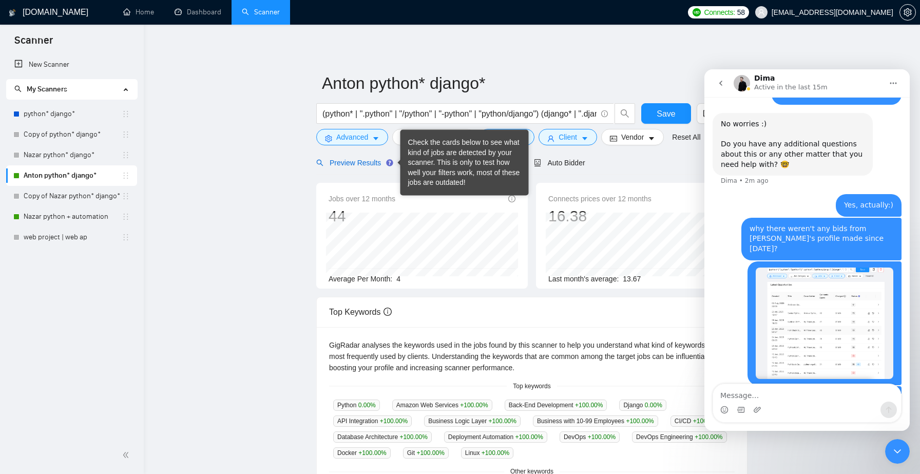
click at [359, 163] on span "Preview Results" at bounding box center [353, 163] width 74 height 8
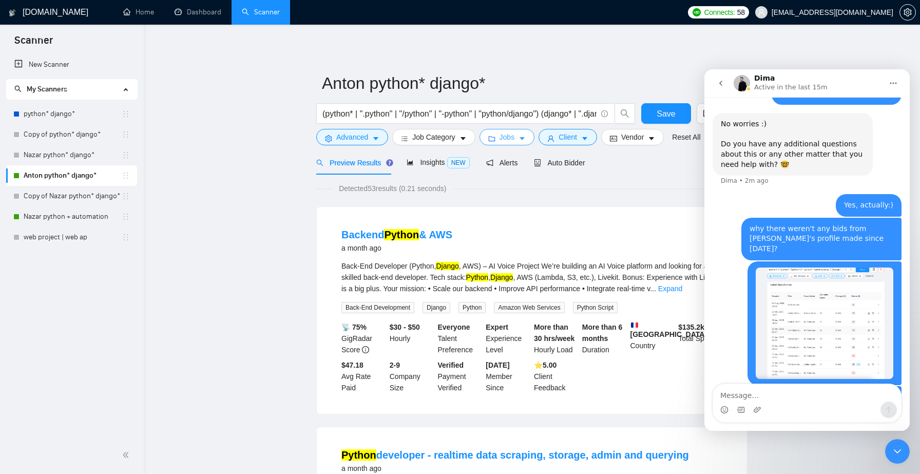
click at [522, 135] on button "Jobs" at bounding box center [507, 137] width 55 height 16
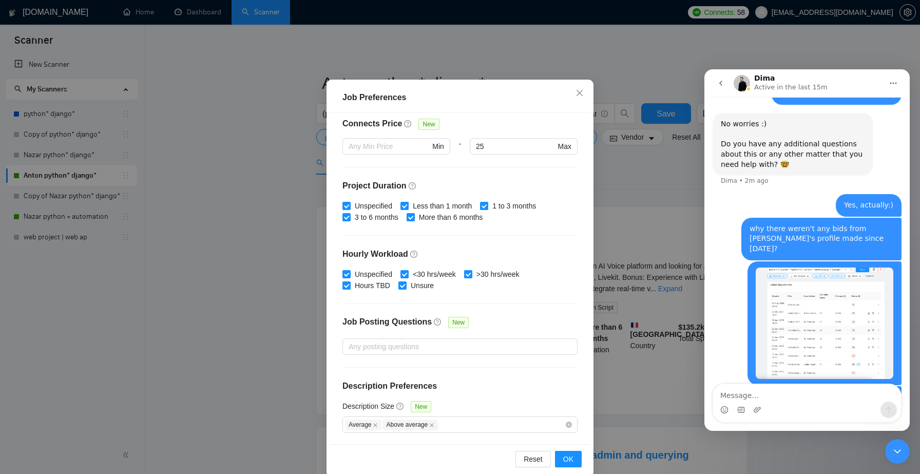
scroll to position [56, 0]
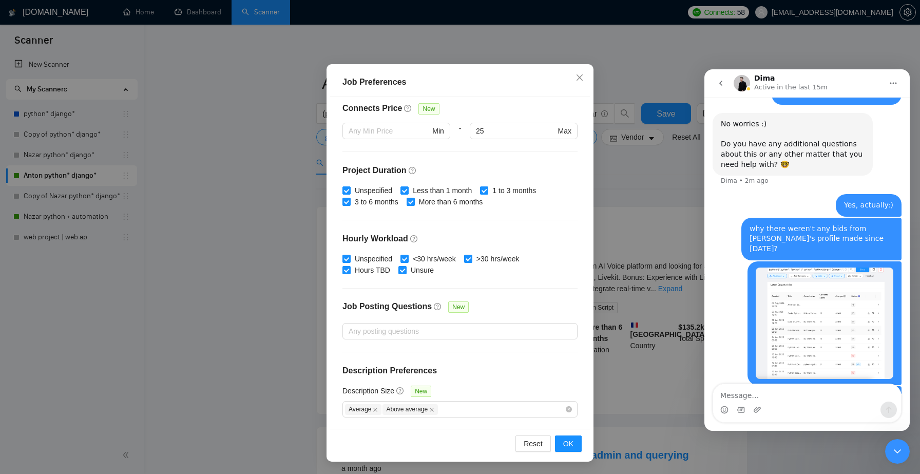
click at [422, 391] on span "New" at bounding box center [421, 391] width 21 height 11
click at [439, 403] on input "Description Size New" at bounding box center [440, 409] width 2 height 12
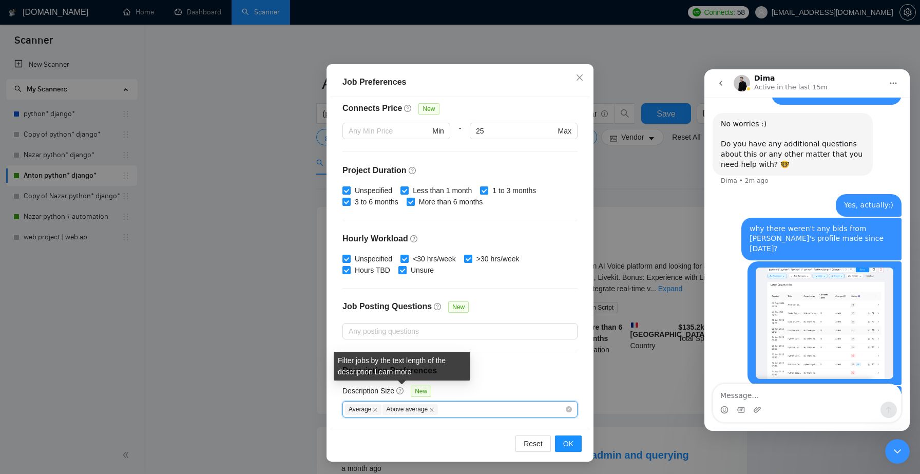
click at [402, 391] on icon "question-circle" at bounding box center [400, 390] width 7 height 7
click at [439, 403] on input "Description Size New" at bounding box center [440, 409] width 2 height 12
click at [479, 386] on div "Description Size New" at bounding box center [460, 393] width 235 height 16
click at [434, 410] on icon "close" at bounding box center [431, 409] width 5 height 5
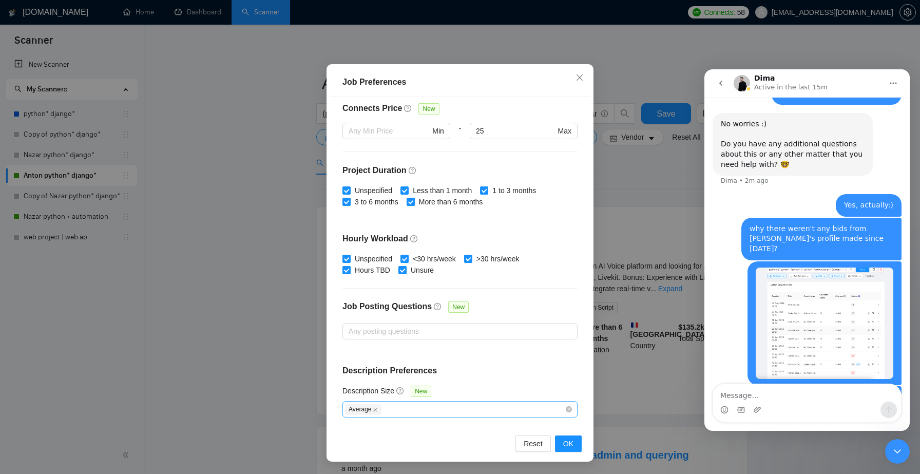
click at [375, 411] on span "Average" at bounding box center [363, 409] width 36 height 11
click at [377, 410] on icon "close" at bounding box center [375, 409] width 5 height 5
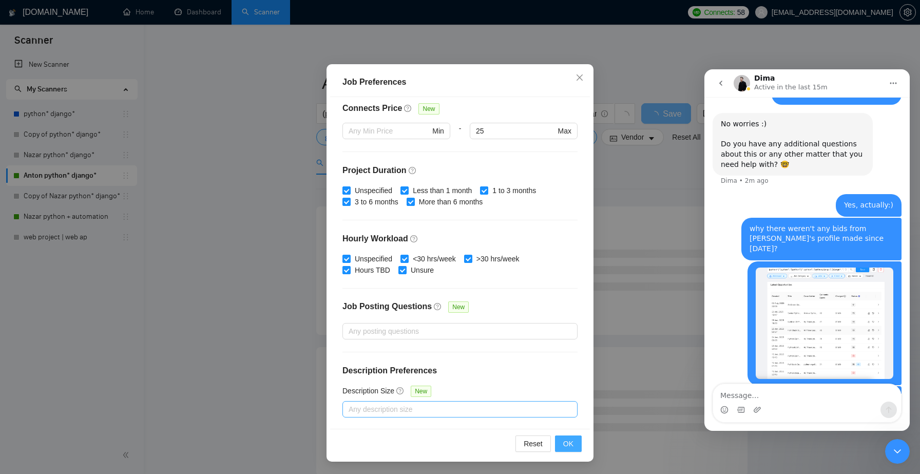
click at [569, 444] on span "OK" at bounding box center [568, 443] width 10 height 11
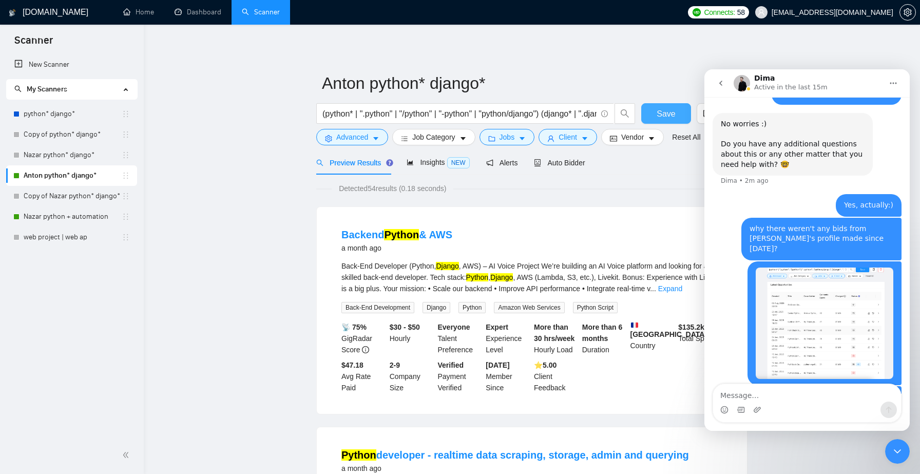
click at [663, 114] on span "Save" at bounding box center [666, 113] width 18 height 13
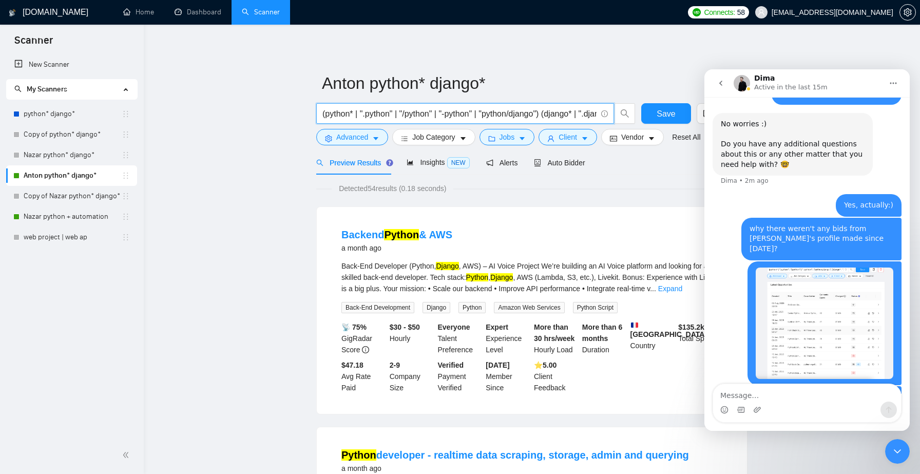
click at [465, 112] on input "(python* | ".python" | "/python" | "-python" | "python/django") (django* | ".dj…" at bounding box center [460, 113] width 274 height 13
click at [436, 113] on input "(python* | ".python" | "/python" | "-python" | "python/django") (django* | ".dj…" at bounding box center [460, 113] width 274 height 13
type input "(python* | ".python" | "/python" | "-python" | "python/django") | (django* | ".…"
click at [667, 119] on span "Save" at bounding box center [666, 113] width 18 height 13
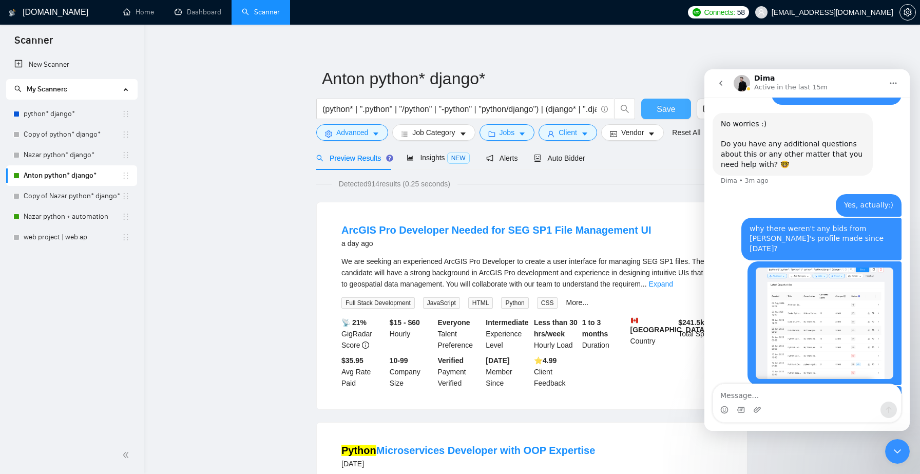
scroll to position [2, 0]
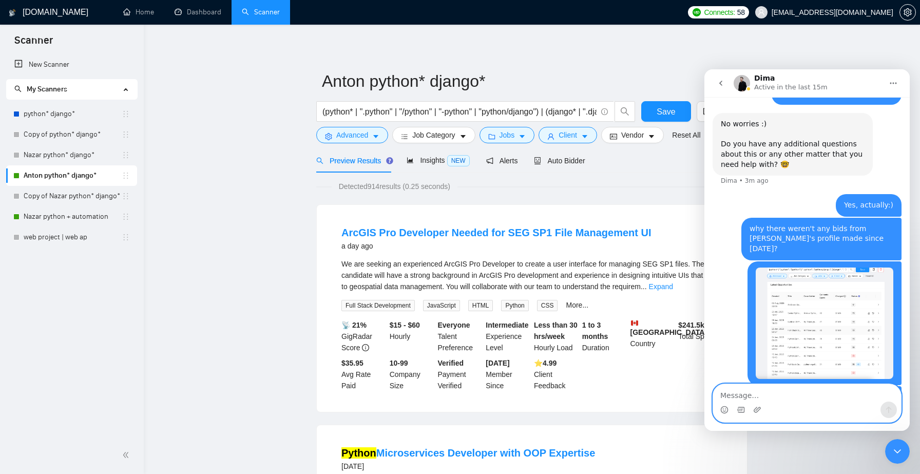
click at [774, 393] on textarea "Message…" at bounding box center [807, 392] width 188 height 17
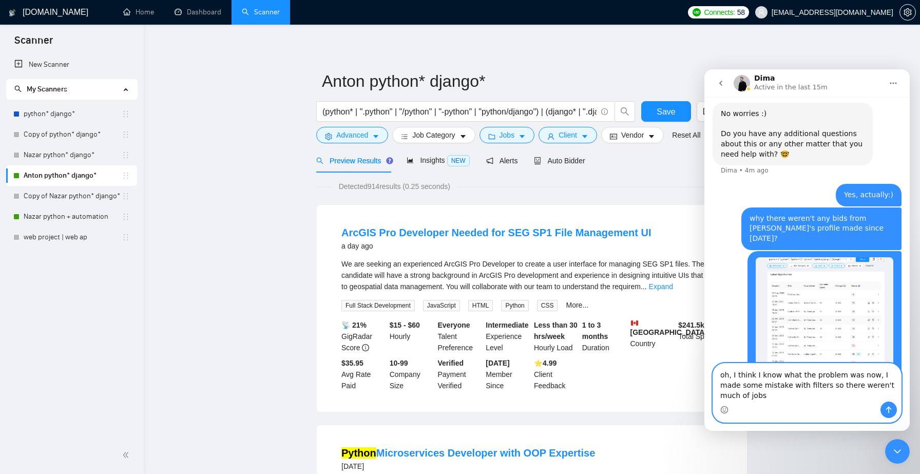
scroll to position [1955, 0]
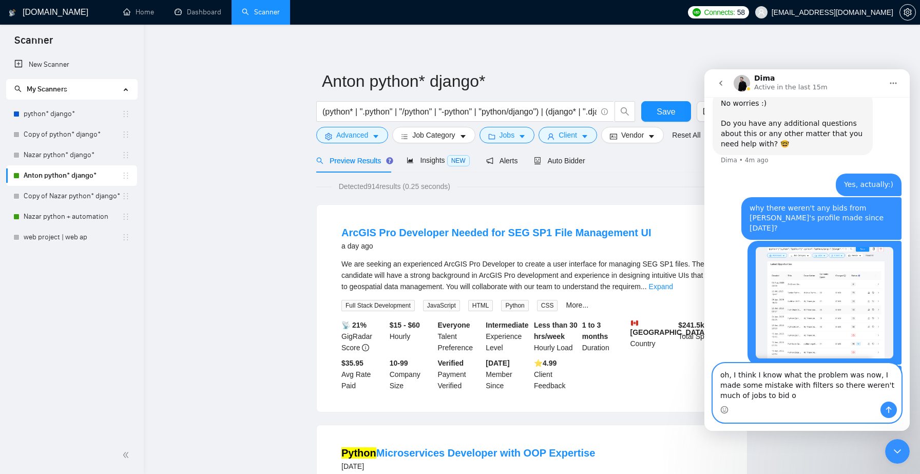
type textarea "oh, I think I know what the problem was now, I made some mistake with filters s…"
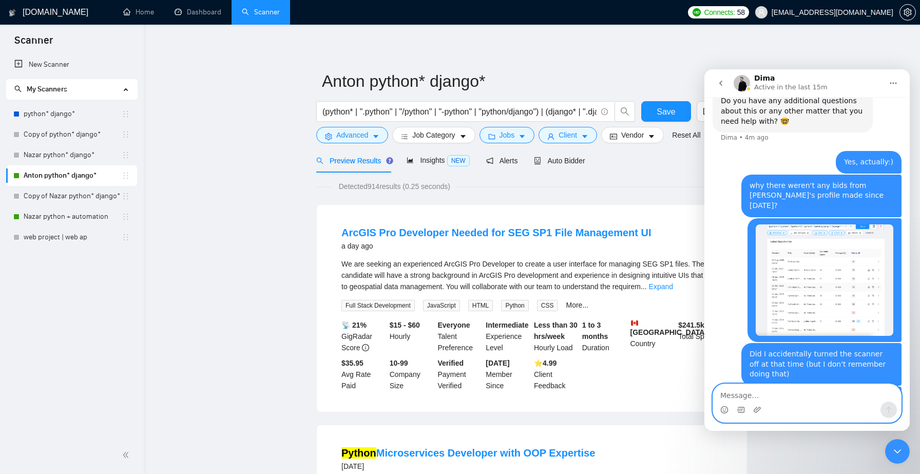
scroll to position [1978, 0]
type textarea "so I am good for now, no further questions, thanks"
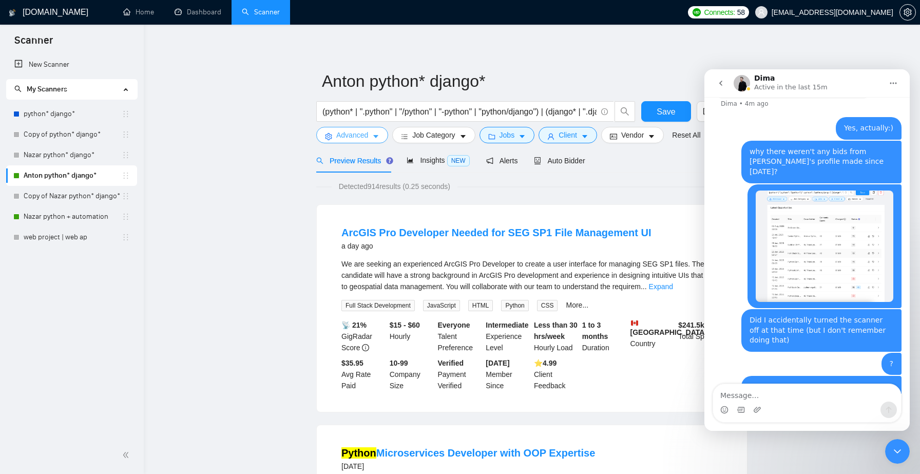
click at [362, 131] on span "Advanced" at bounding box center [352, 134] width 32 height 11
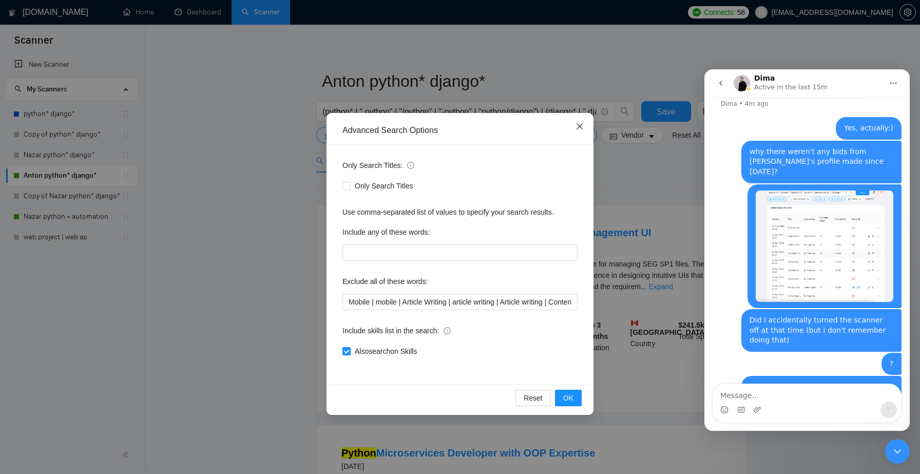
click at [580, 128] on icon "close" at bounding box center [580, 126] width 8 height 8
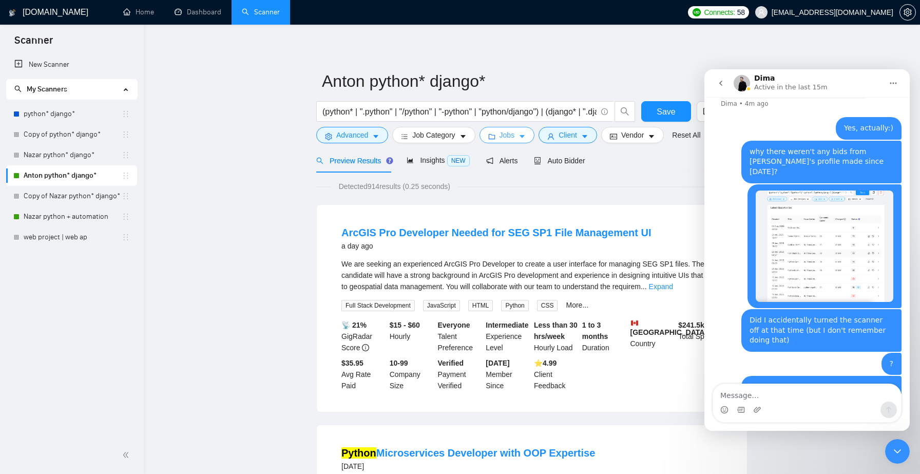
click at [525, 136] on icon "caret-down" at bounding box center [522, 137] width 5 height 3
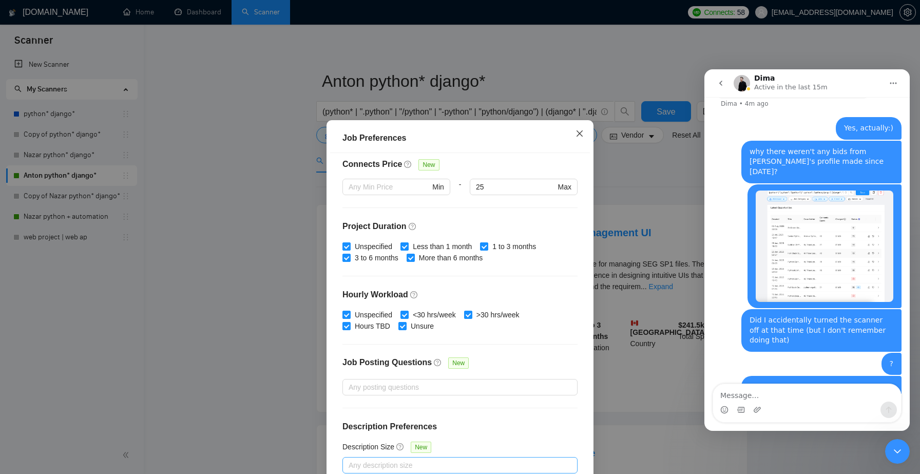
click at [577, 137] on icon "close" at bounding box center [580, 133] width 8 height 8
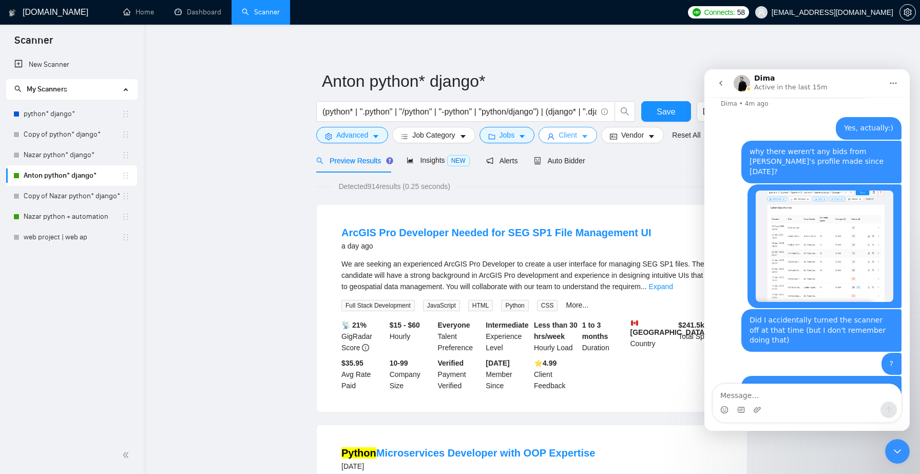
click at [594, 133] on button "Client" at bounding box center [568, 135] width 59 height 16
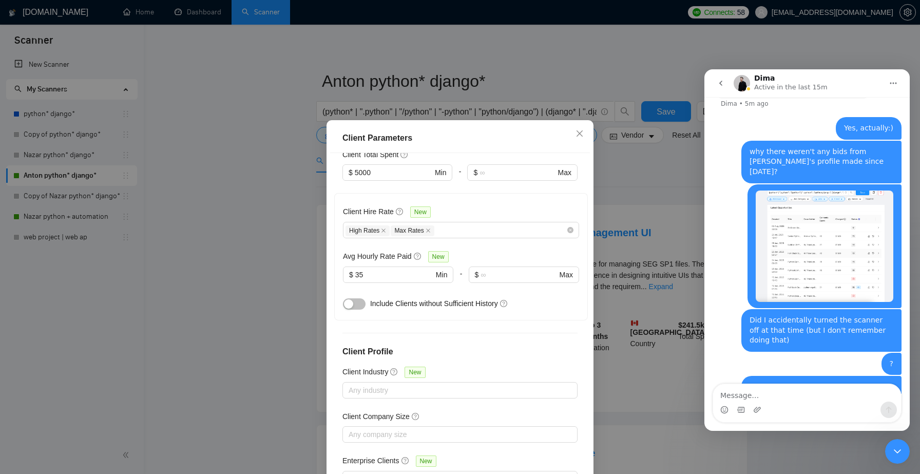
scroll to position [308, 0]
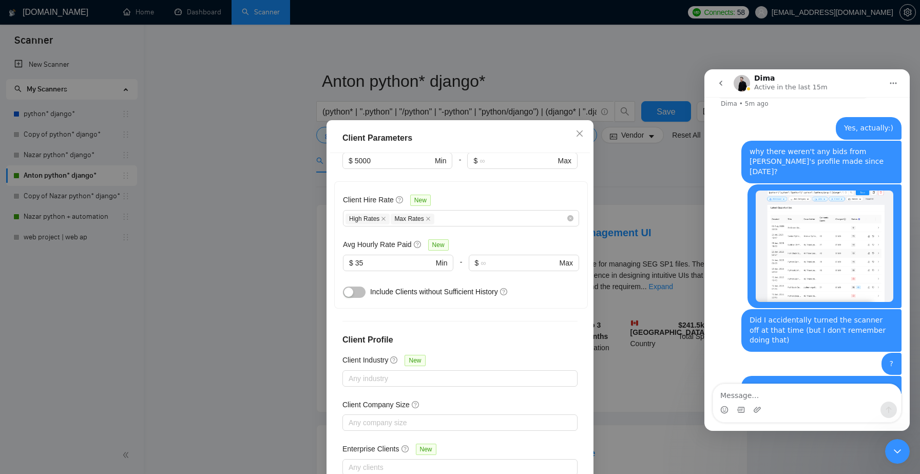
click at [272, 312] on div "Client Parameters Client Location Include Client Countries [GEOGRAPHIC_DATA] [G…" at bounding box center [460, 237] width 920 height 474
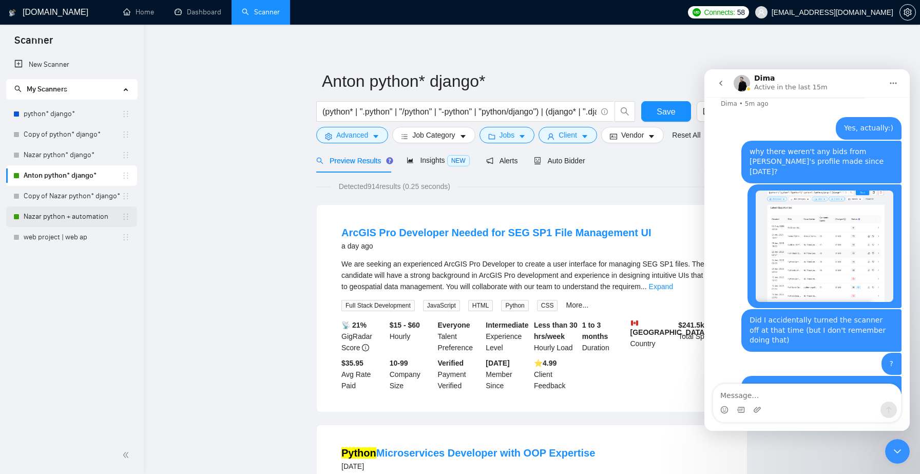
click at [54, 220] on link "Nazar python + automation" at bounding box center [73, 216] width 98 height 21
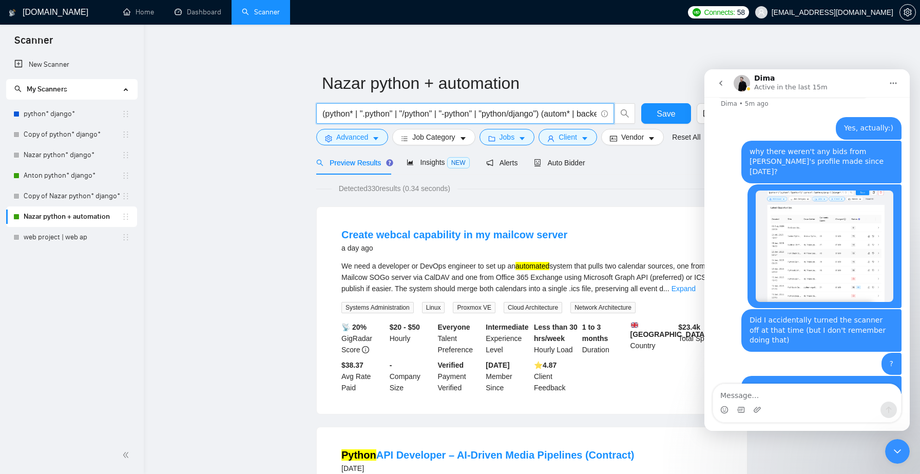
click at [552, 115] on input "(python* | ".python" | "/python" | "-python" | "python/django") (autom* | backe…" at bounding box center [460, 113] width 274 height 13
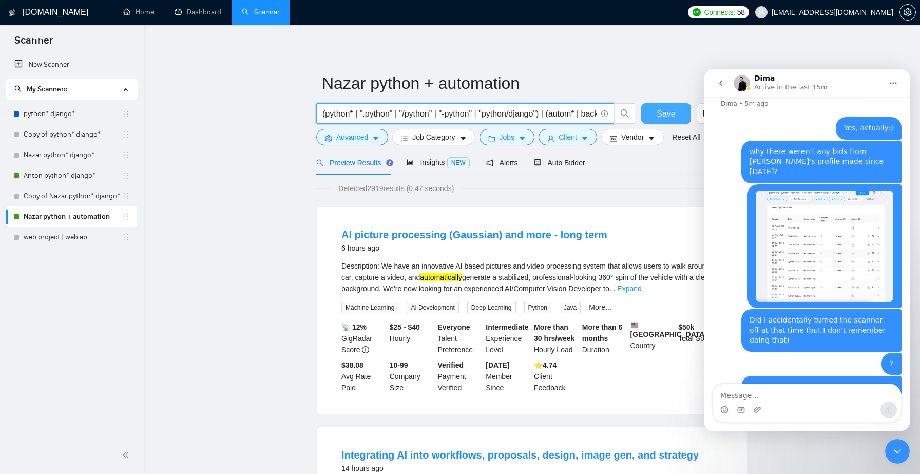
type input "(python* | ".python" | "/python" | "-python" | "python/django") | (autom* | bac…"
click at [665, 116] on span "Save" at bounding box center [666, 113] width 18 height 13
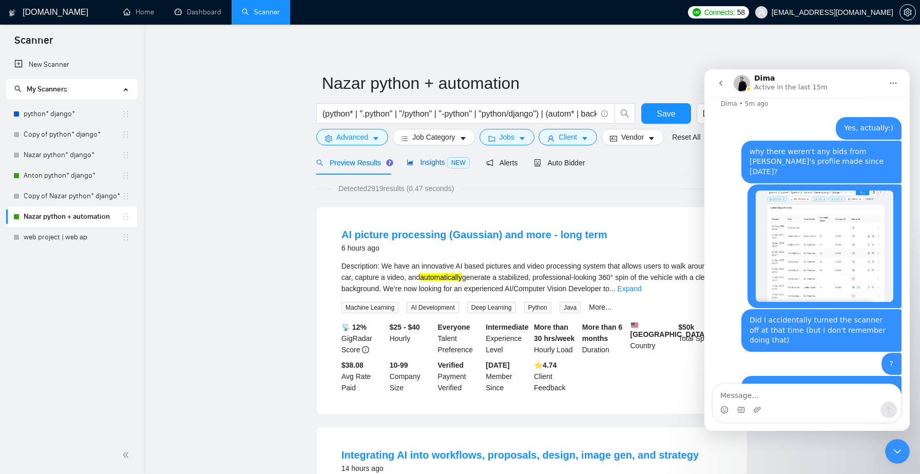
click at [457, 162] on span "NEW" at bounding box center [458, 162] width 23 height 11
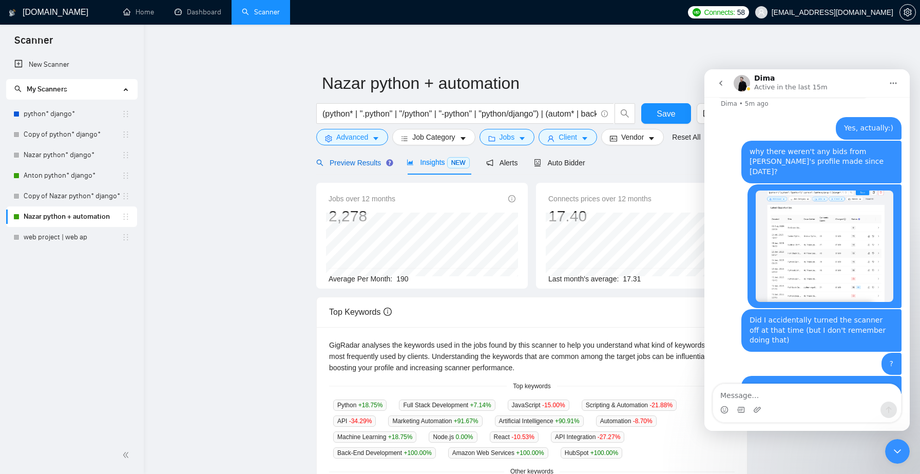
click at [366, 166] on span "Preview Results" at bounding box center [353, 163] width 74 height 8
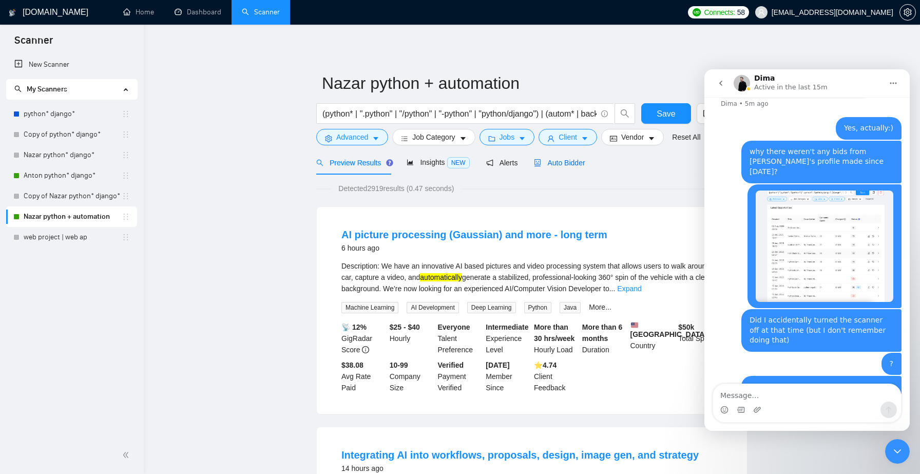
click at [555, 162] on span "Auto Bidder" at bounding box center [559, 163] width 51 height 8
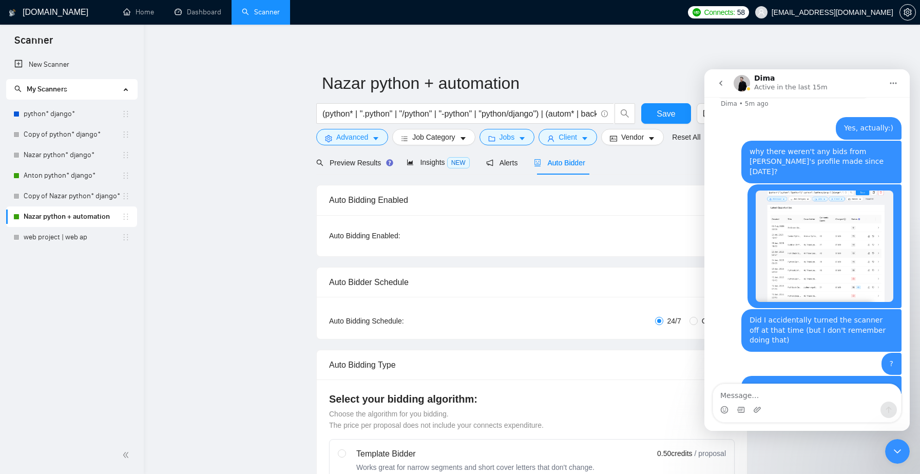
checkbox input "true"
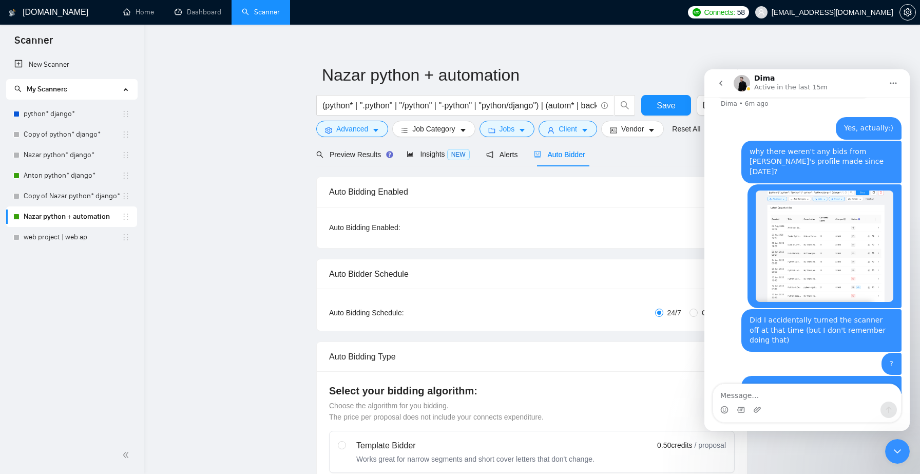
click at [819, 85] on p "Active in the last 15m" at bounding box center [791, 87] width 73 height 10
click at [67, 177] on link "Anton python* django*" at bounding box center [73, 175] width 98 height 21
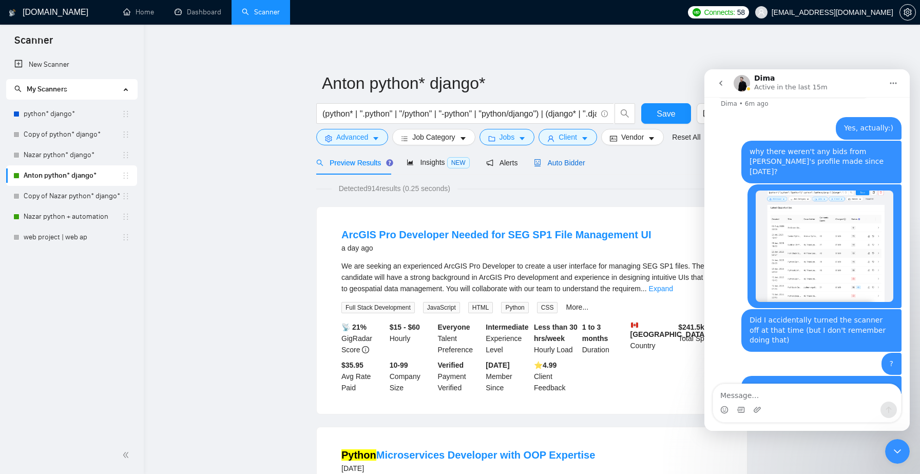
click at [568, 166] on span "Auto Bidder" at bounding box center [559, 163] width 51 height 8
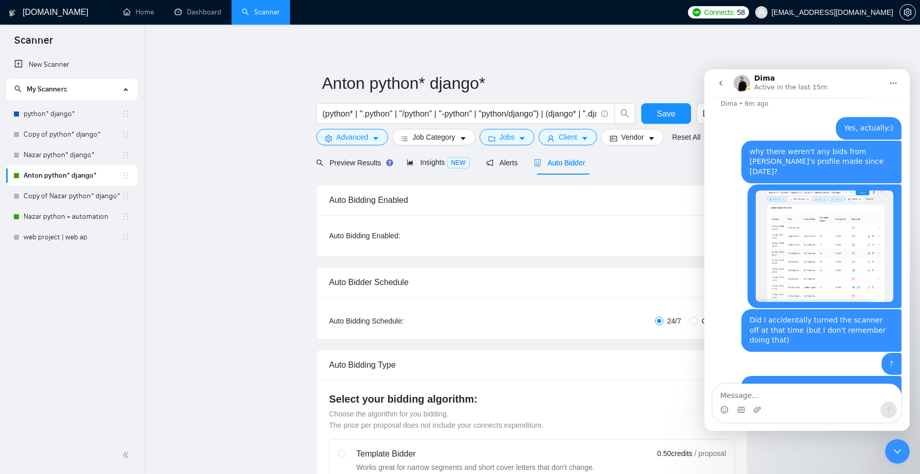
checkbox input "true"
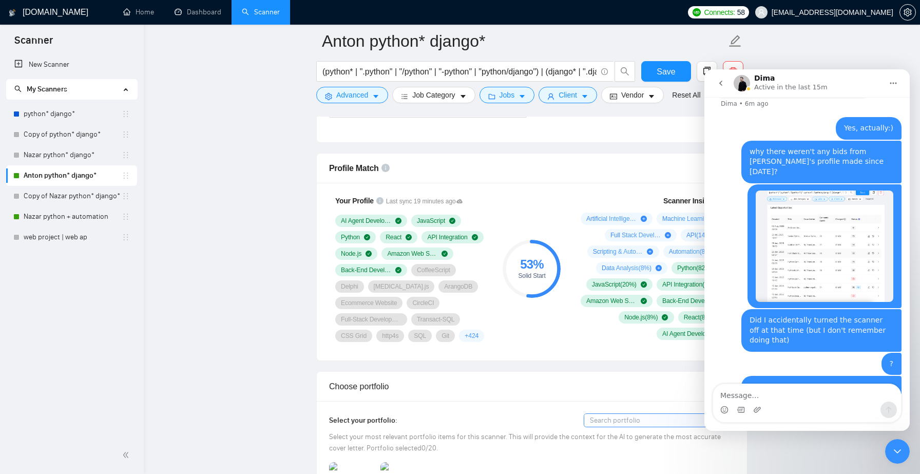
scroll to position [632, 0]
click at [899, 448] on icon "Close Intercom Messenger" at bounding box center [898, 451] width 12 height 12
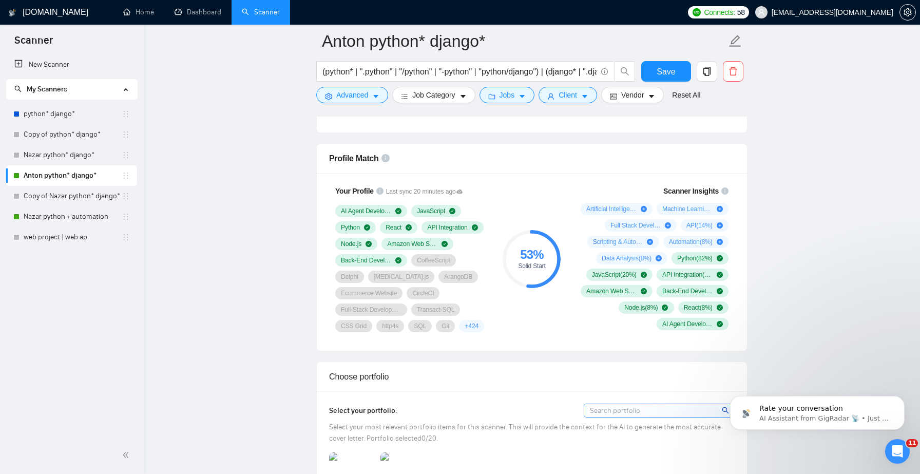
scroll to position [2122, 0]
click at [901, 454] on icon "Open Intercom Messenger" at bounding box center [898, 451] width 17 height 17
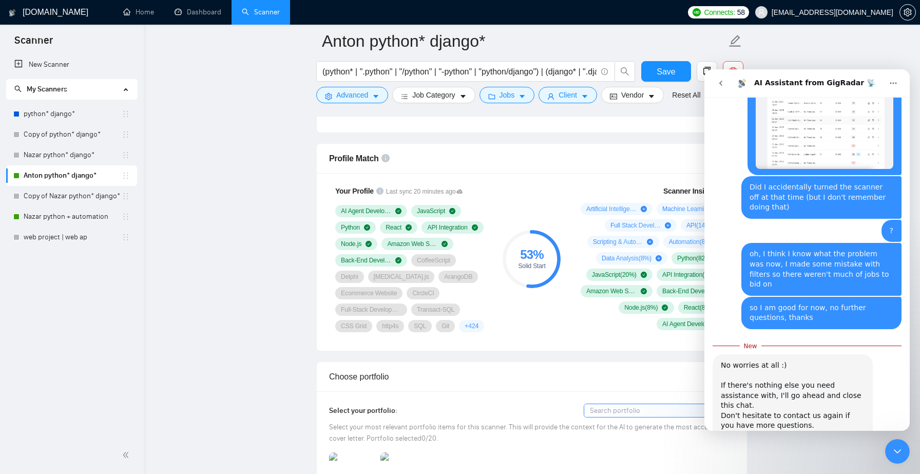
scroll to position [2139, 0]
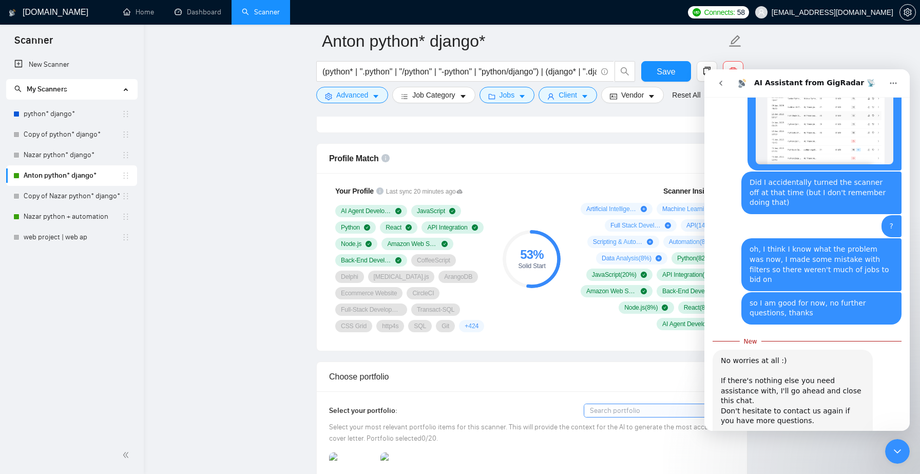
click at [830, 474] on span "amazing" at bounding box center [834, 479] width 9 height 9
click at [725, 84] on icon "go back" at bounding box center [721, 83] width 8 height 8
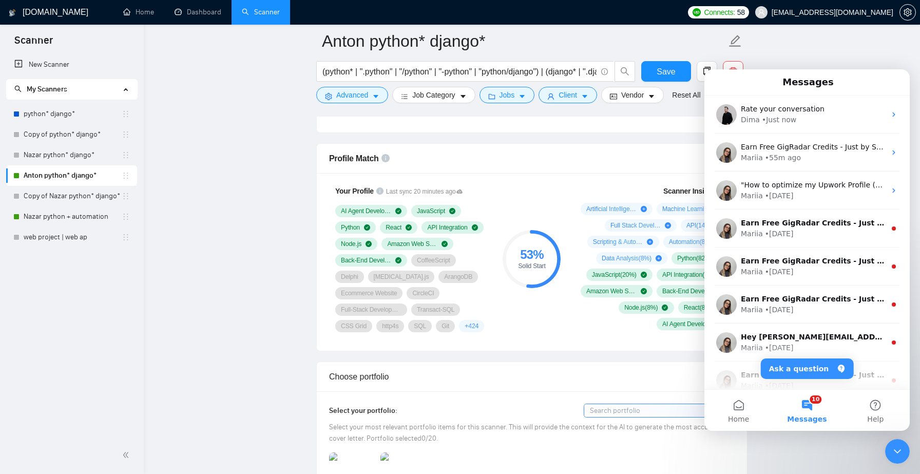
scroll to position [0, 0]
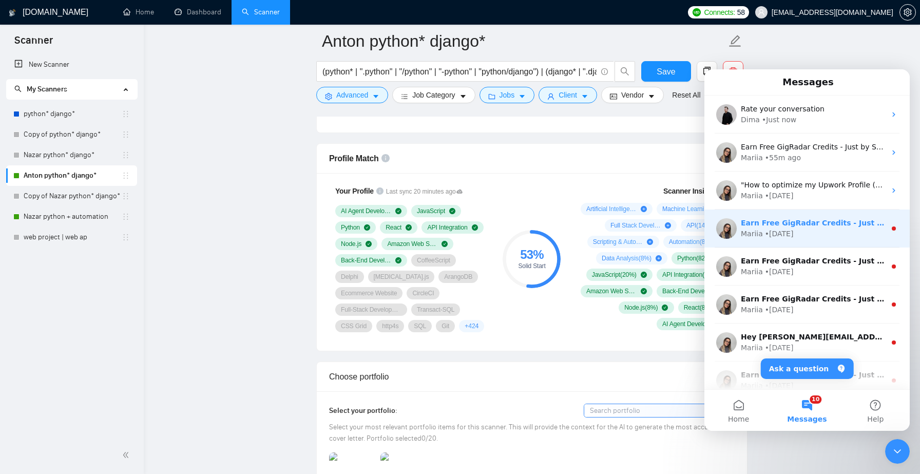
click at [822, 230] on div "Mariia • [DATE]" at bounding box center [813, 234] width 145 height 11
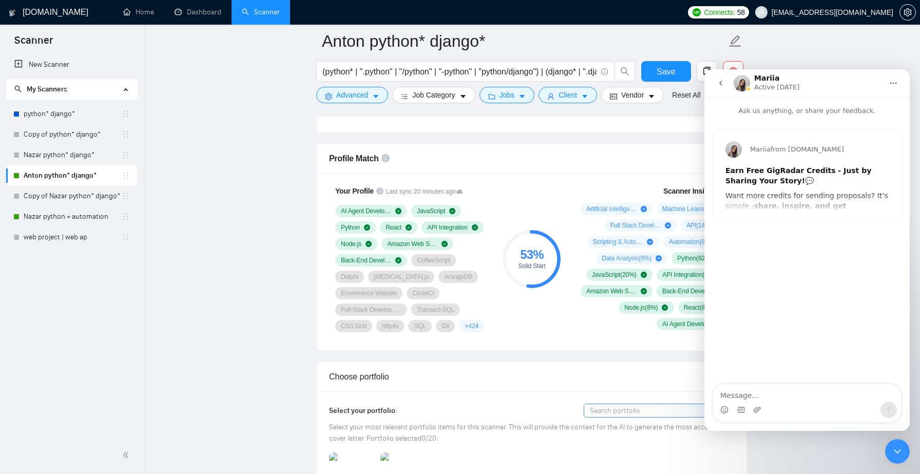
click at [727, 77] on button "go back" at bounding box center [721, 83] width 20 height 20
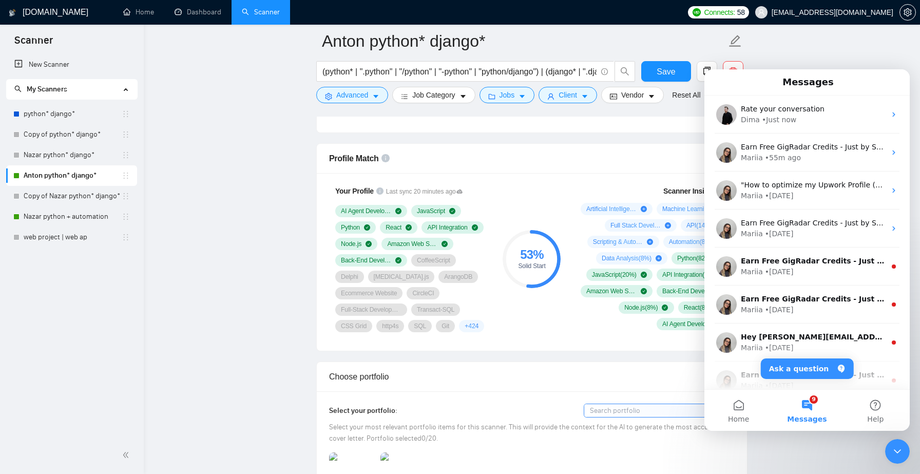
click at [897, 449] on icon "Close Intercom Messenger" at bounding box center [898, 451] width 12 height 12
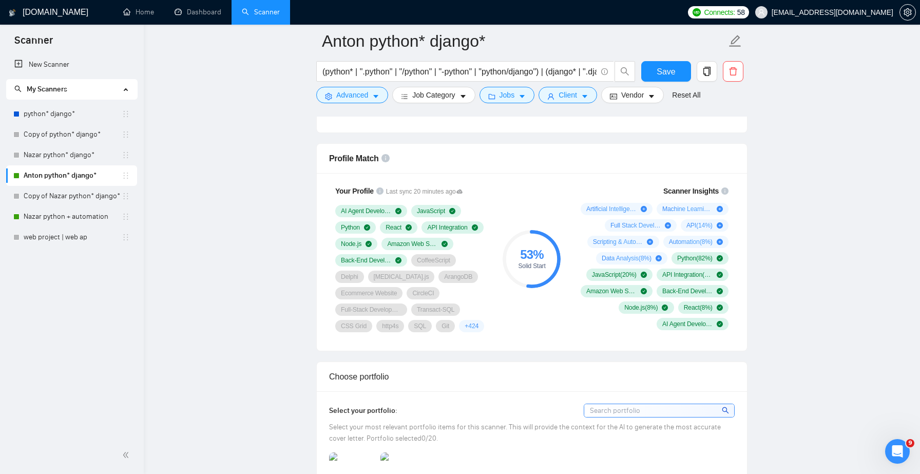
click at [900, 456] on icon "Open Intercom Messenger" at bounding box center [898, 451] width 17 height 17
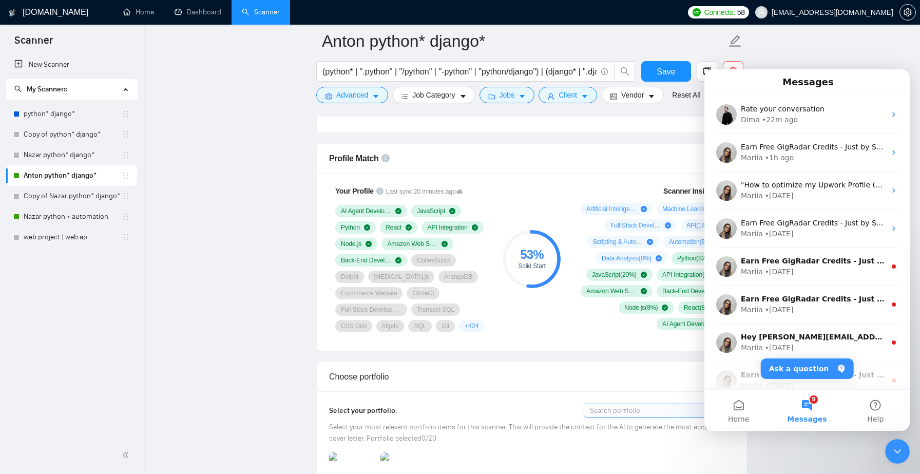
click at [895, 453] on icon "Close Intercom Messenger" at bounding box center [898, 451] width 12 height 12
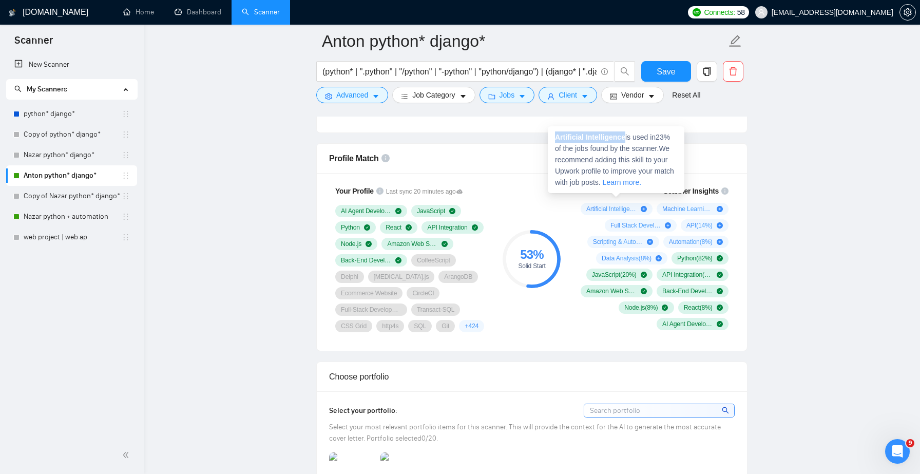
drag, startPoint x: 629, startPoint y: 138, endPoint x: 555, endPoint y: 138, distance: 74.0
click at [555, 138] on span "Artificial Intelligence is used in 23 % of the jobs found by the scanner. We re…" at bounding box center [614, 159] width 119 height 53
copy strong "Artificial Intelligence"
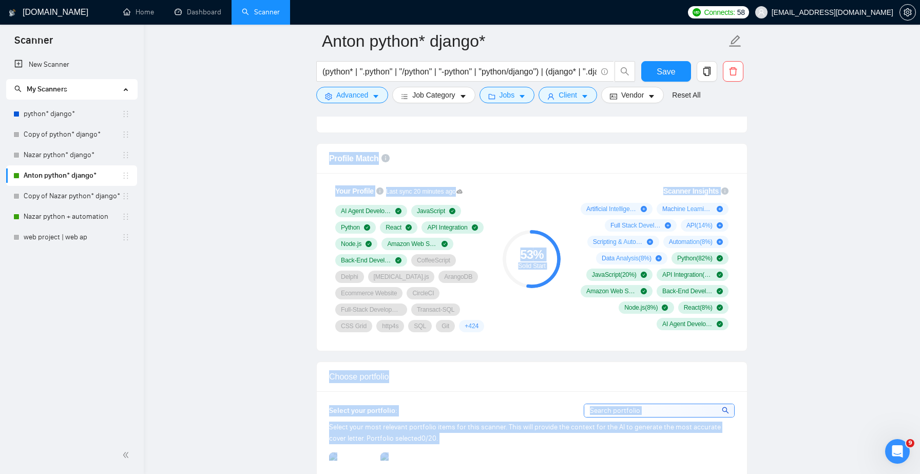
drag, startPoint x: 695, startPoint y: 147, endPoint x: 607, endPoint y: 147, distance: 87.8
click at [630, 177] on div "Your Profile Last sync 20 minutes ago AI Agent Development JavaScript Python Re…" at bounding box center [532, 262] width 430 height 178
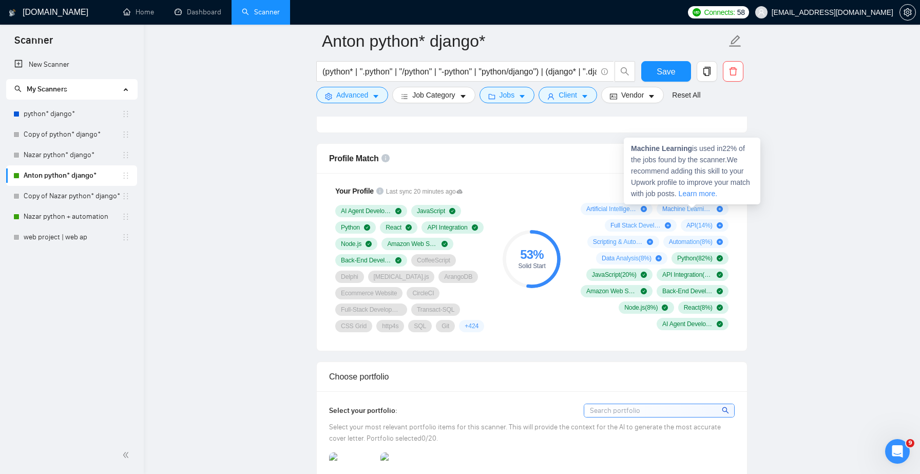
click at [682, 213] on div "Machine Learning ( 22 %)" at bounding box center [693, 209] width 72 height 12
drag, startPoint x: 693, startPoint y: 148, endPoint x: 632, endPoint y: 148, distance: 61.6
click at [632, 148] on span "Machine Learning is used in 22 % of the jobs found by the scanner. We recommend…" at bounding box center [690, 170] width 119 height 53
copy strong "Machine Learning"
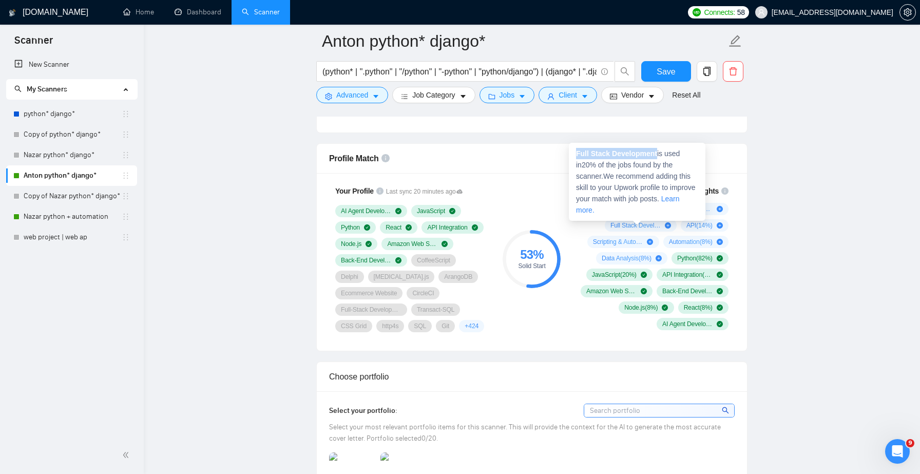
drag, startPoint x: 660, startPoint y: 154, endPoint x: 576, endPoint y: 152, distance: 83.2
click at [576, 152] on span "Full Stack Development is used in 20 % of the jobs found by the scanner. We rec…" at bounding box center [636, 181] width 120 height 65
copy strong "Full Stack Development"
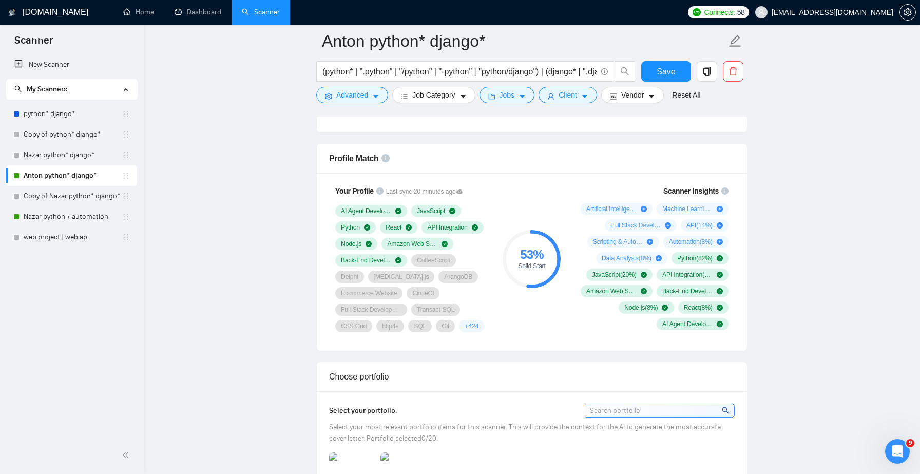
click at [625, 240] on span "Scripting & Automation ( 14 %)" at bounding box center [618, 242] width 50 height 8
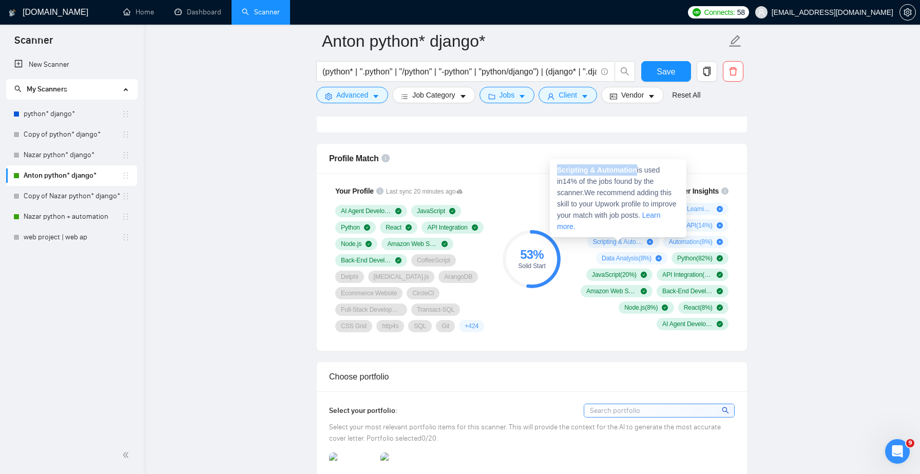
drag, startPoint x: 639, startPoint y: 171, endPoint x: 558, endPoint y: 167, distance: 80.7
click at [558, 167] on strong "Scripting & Automation" at bounding box center [597, 170] width 80 height 8
copy strong "Scripting & Automation"
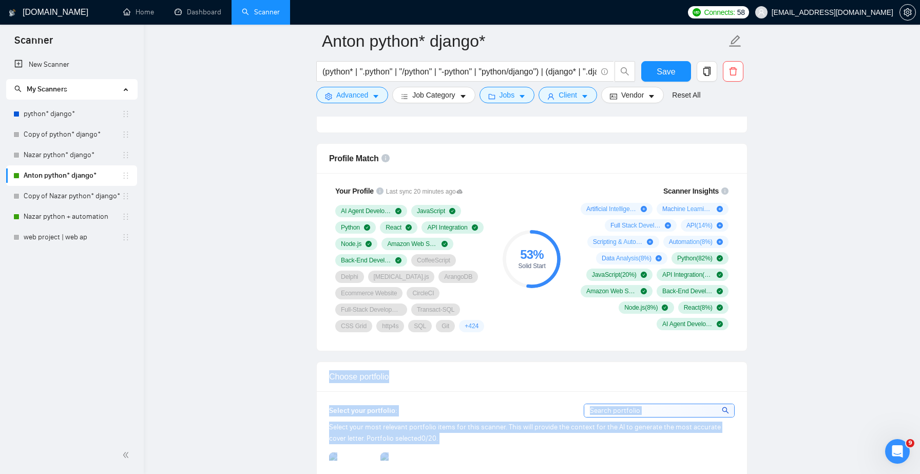
drag, startPoint x: 614, startPoint y: 201, endPoint x: 579, endPoint y: 201, distance: 34.9
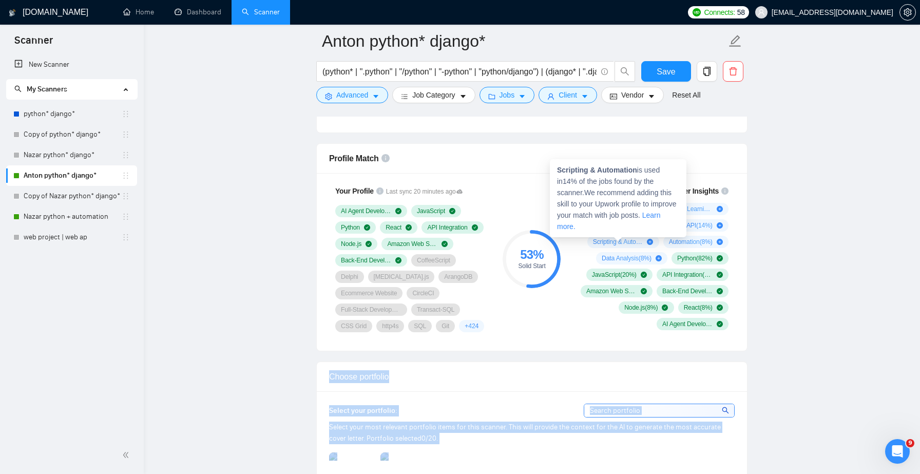
click at [617, 256] on span "Data Analysis ( 8 %)" at bounding box center [627, 258] width 50 height 8
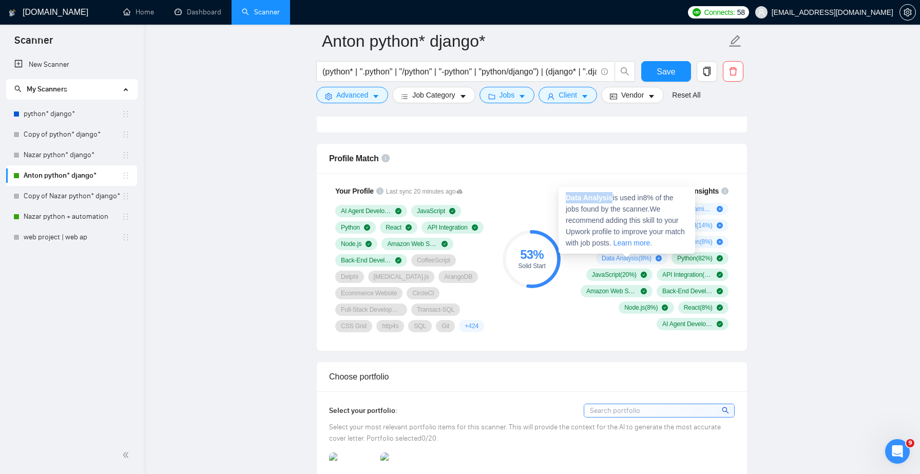
drag, startPoint x: 615, startPoint y: 198, endPoint x: 567, endPoint y: 197, distance: 47.8
click at [567, 197] on span "Data Analysis is used in 8 % of the jobs found by the scanner. We recommend add…" at bounding box center [625, 220] width 119 height 53
copy strong "Data Analysis"
